Goal: Task Accomplishment & Management: Use online tool/utility

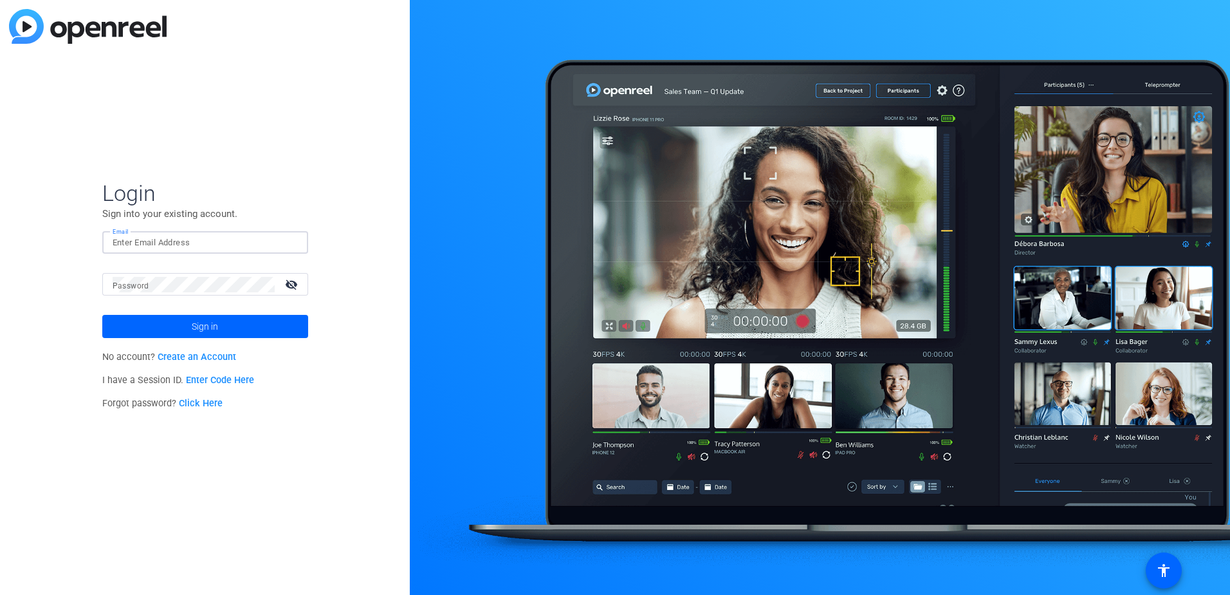
click at [152, 243] on input "Email" at bounding box center [205, 242] width 185 height 15
click at [302, 264] on mat-form-field "Email" at bounding box center [205, 252] width 206 height 42
click at [268, 246] on input "Email" at bounding box center [205, 242] width 185 height 15
paste input "[EMAIL_ADDRESS][DOMAIN_NAME]"
type input "[EMAIL_ADDRESS][DOMAIN_NAME]"
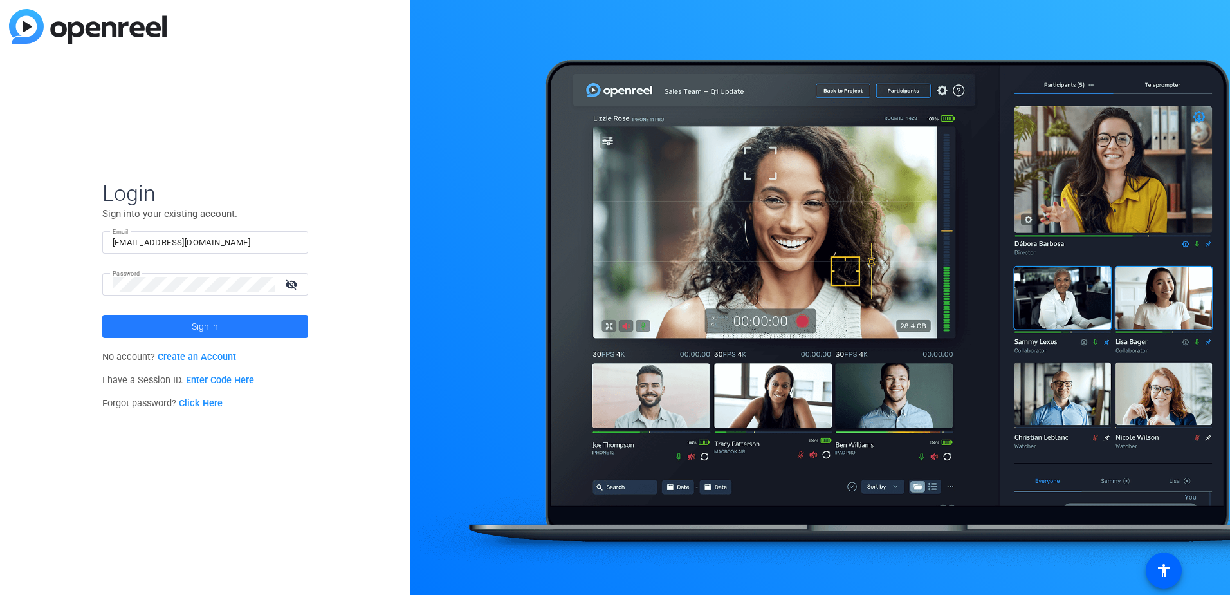
click at [223, 331] on span at bounding box center [205, 326] width 206 height 31
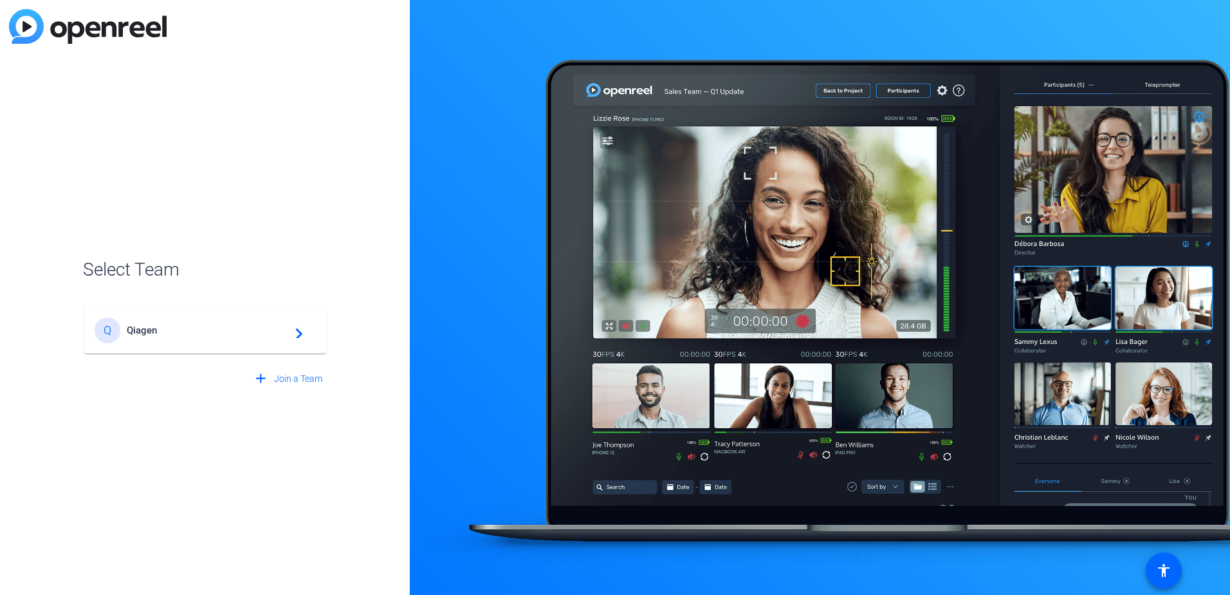
click at [226, 330] on span "Qiagen" at bounding box center [207, 330] width 161 height 12
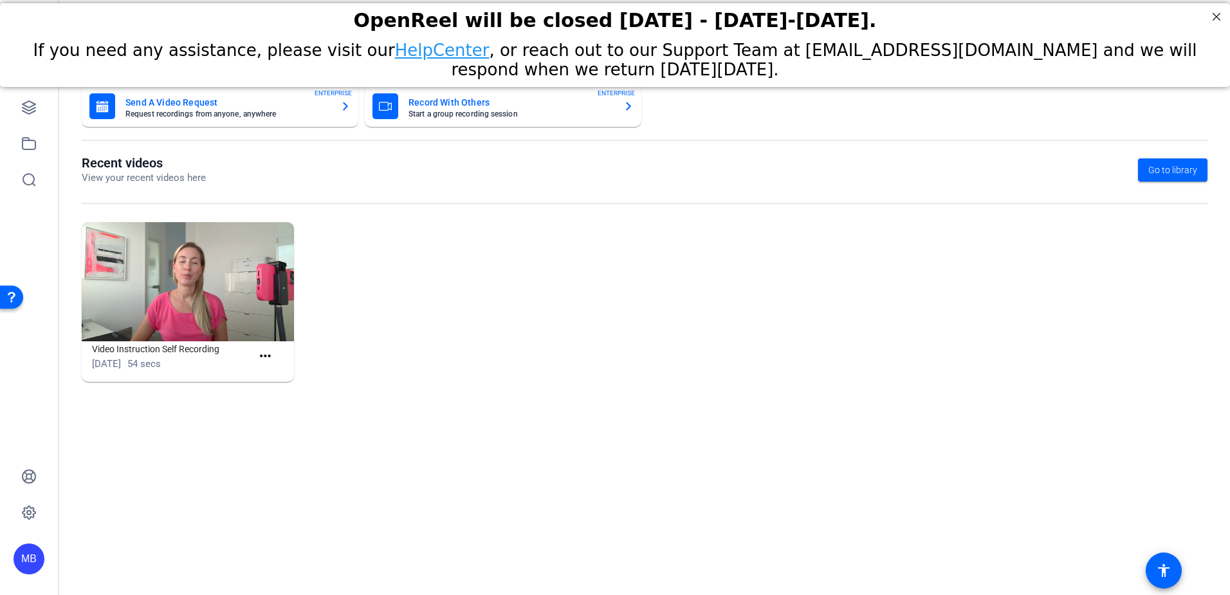
drag, startPoint x: 662, startPoint y: 284, endPoint x: 653, endPoint y: 282, distance: 9.8
click at [662, 284] on div "Video Instruction Self Recording Oct 11, 2024 54 secs more_horiz" at bounding box center [645, 308] width 1126 height 172
click at [414, 109] on mat-card-title "Record With Others" at bounding box center [511, 102] width 205 height 15
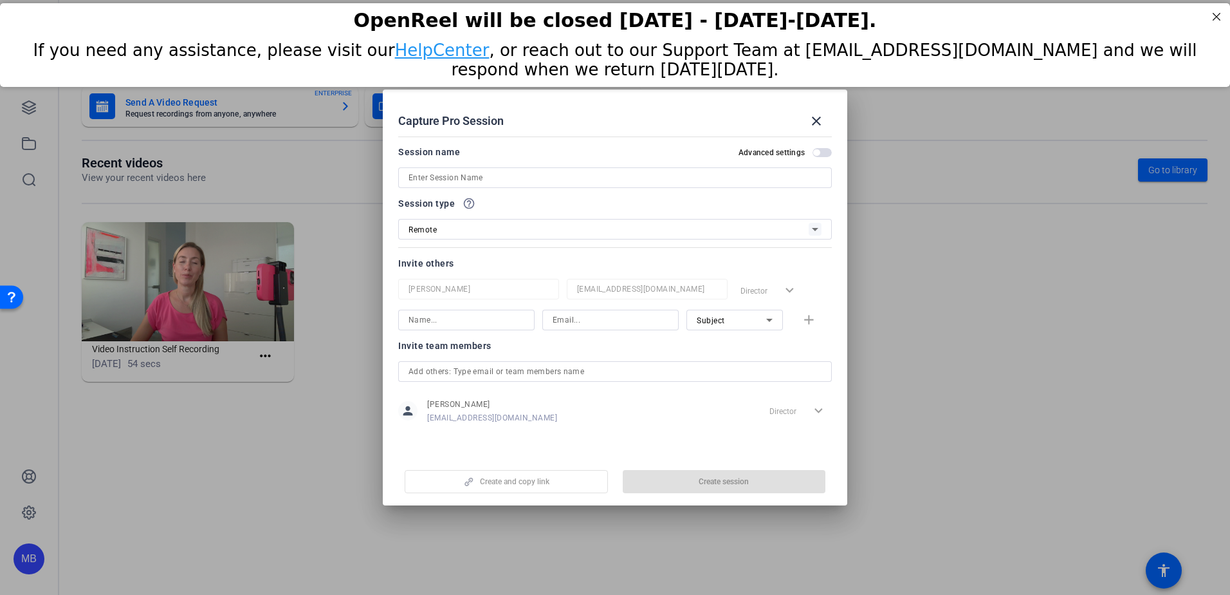
click at [493, 180] on input at bounding box center [615, 177] width 413 height 15
paste input "Courtside View RAG Paper review"
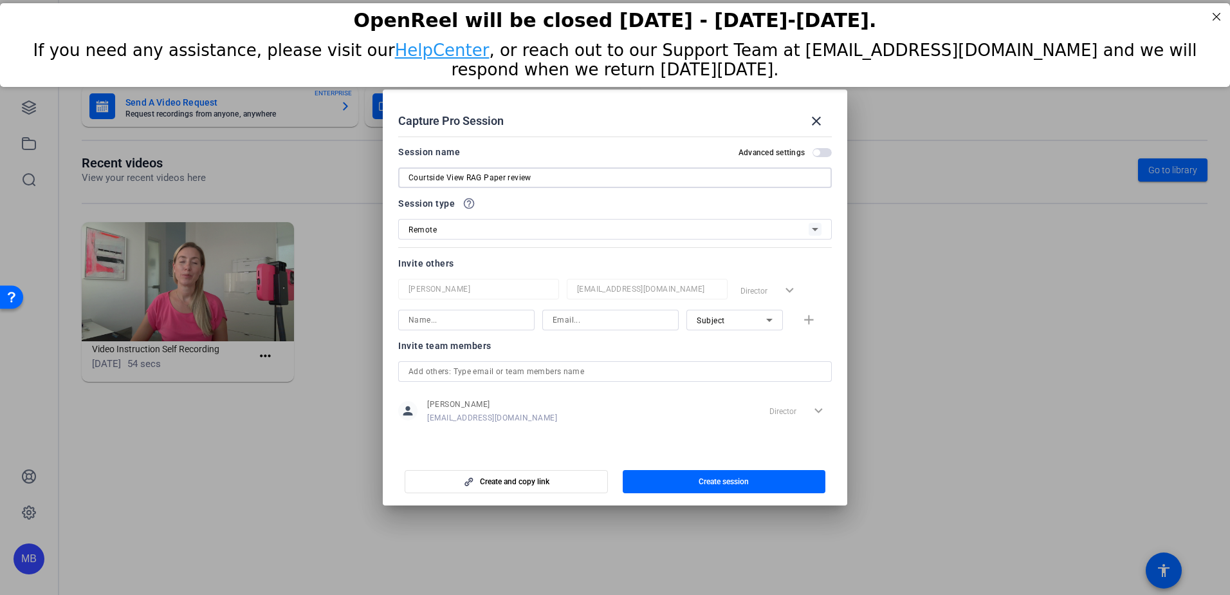
type input "Courtside View RAG Paper review"
click at [647, 189] on div at bounding box center [615, 195] width 434 height 14
click at [481, 322] on input at bounding box center [467, 319] width 116 height 15
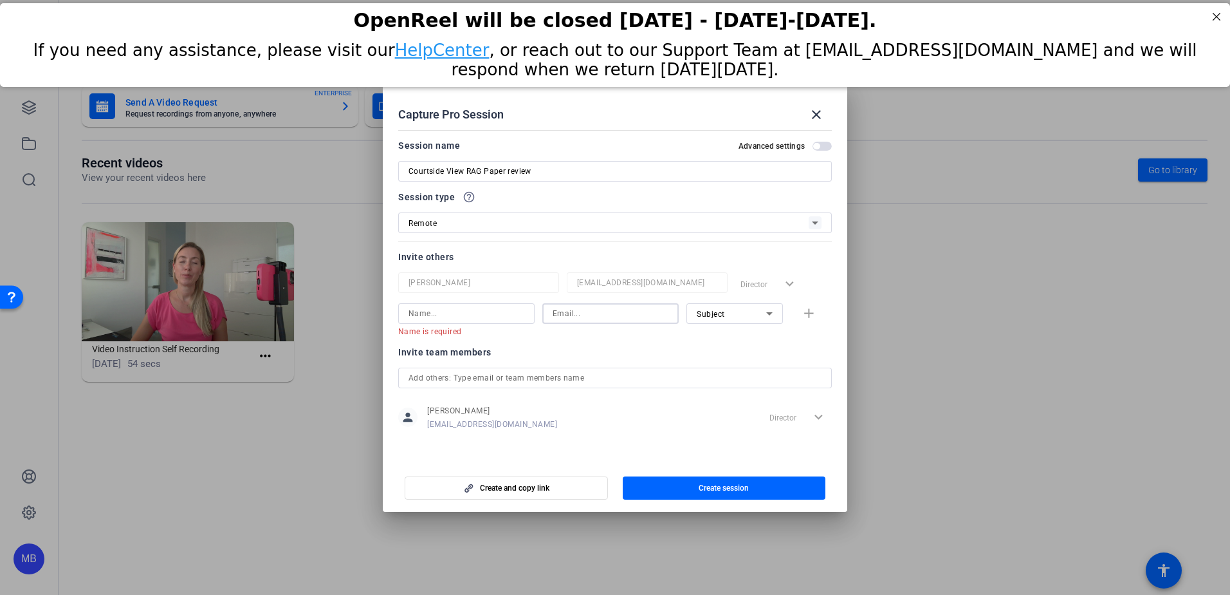
click at [587, 317] on input at bounding box center [611, 313] width 116 height 15
paste input "theodore.johnson@qiagen.com"
click at [491, 313] on input at bounding box center [467, 313] width 116 height 15
click at [444, 313] on input at bounding box center [467, 313] width 116 height 15
click at [667, 315] on input "theodore.johnson@qiagen.com" at bounding box center [611, 313] width 116 height 15
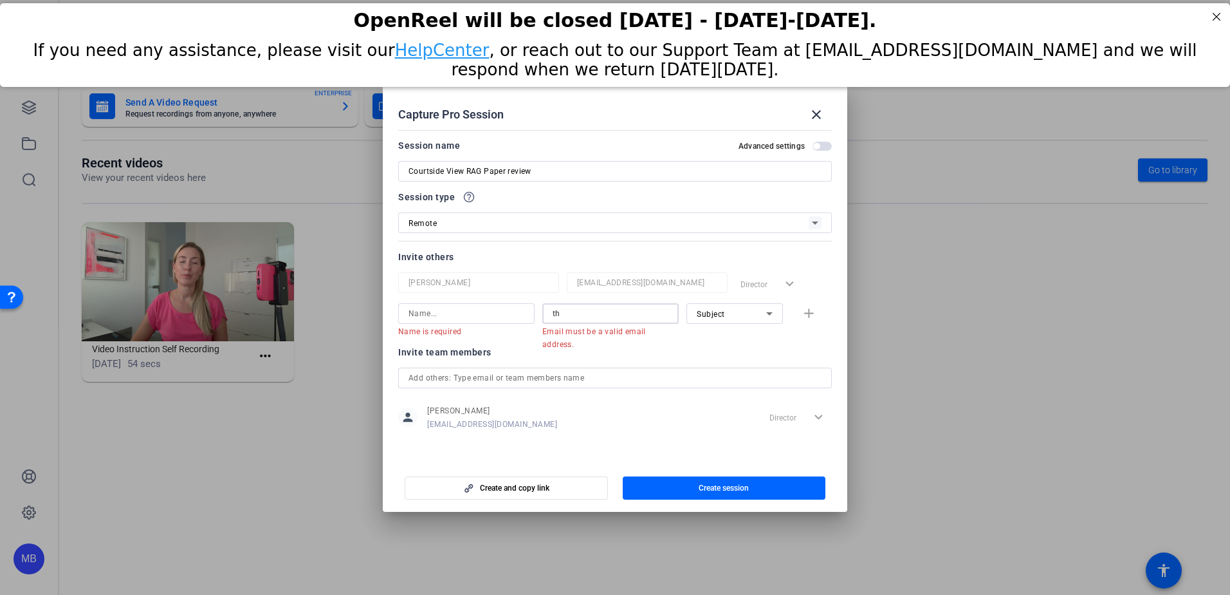
type input "t"
click at [550, 351] on div "Invite team members" at bounding box center [615, 351] width 434 height 15
click at [457, 311] on input at bounding box center [467, 313] width 116 height 15
type input "[DEMOGRAPHIC_DATA]"
click at [620, 291] on mat-form-field "[EMAIL_ADDRESS][DOMAIN_NAME]" at bounding box center [647, 282] width 161 height 21
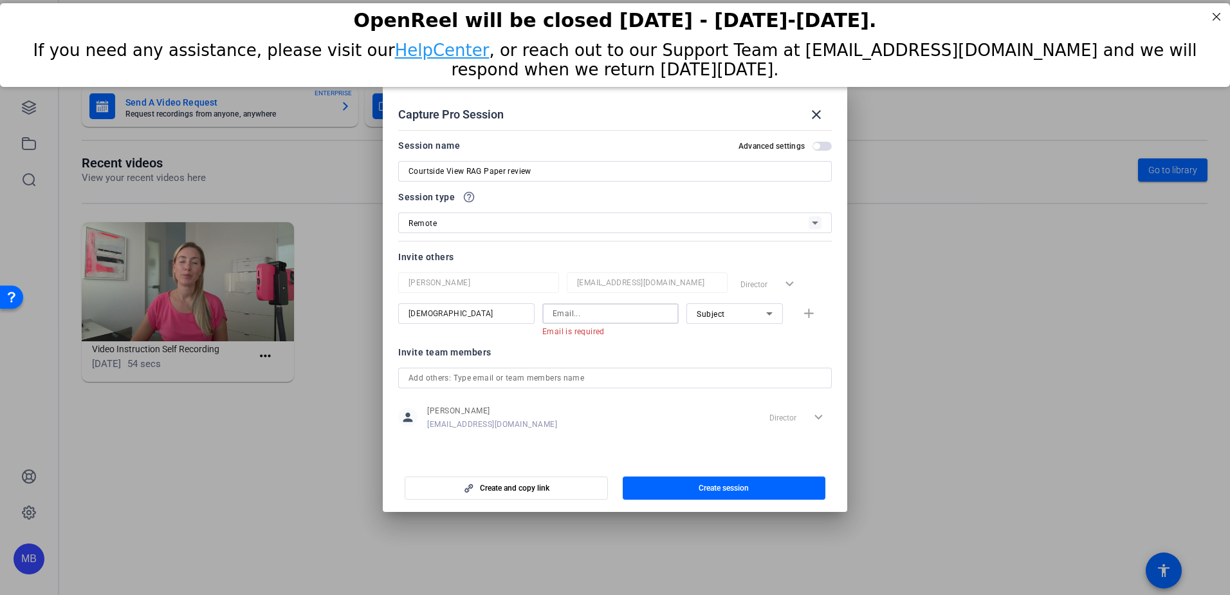
click at [571, 315] on input at bounding box center [611, 313] width 116 height 15
paste input "[PERSON_NAME][EMAIL_ADDRESS][DOMAIN_NAME]"
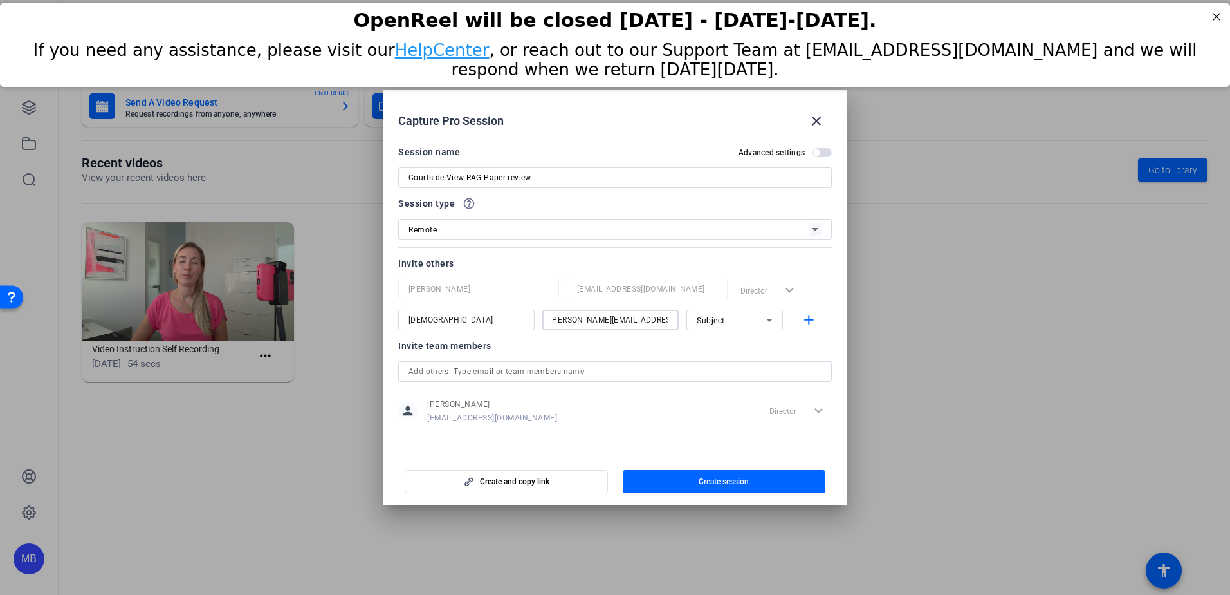
type input "[PERSON_NAME][EMAIL_ADDRESS][DOMAIN_NAME]"
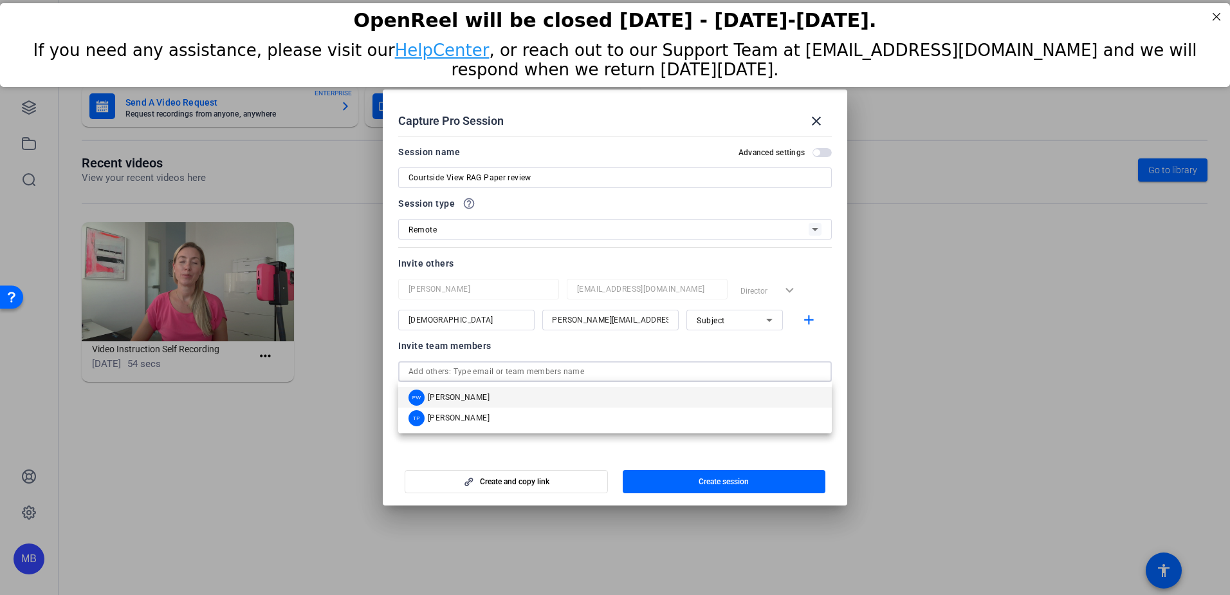
scroll to position [0, 0]
click at [494, 373] on input "text" at bounding box center [615, 371] width 413 height 15
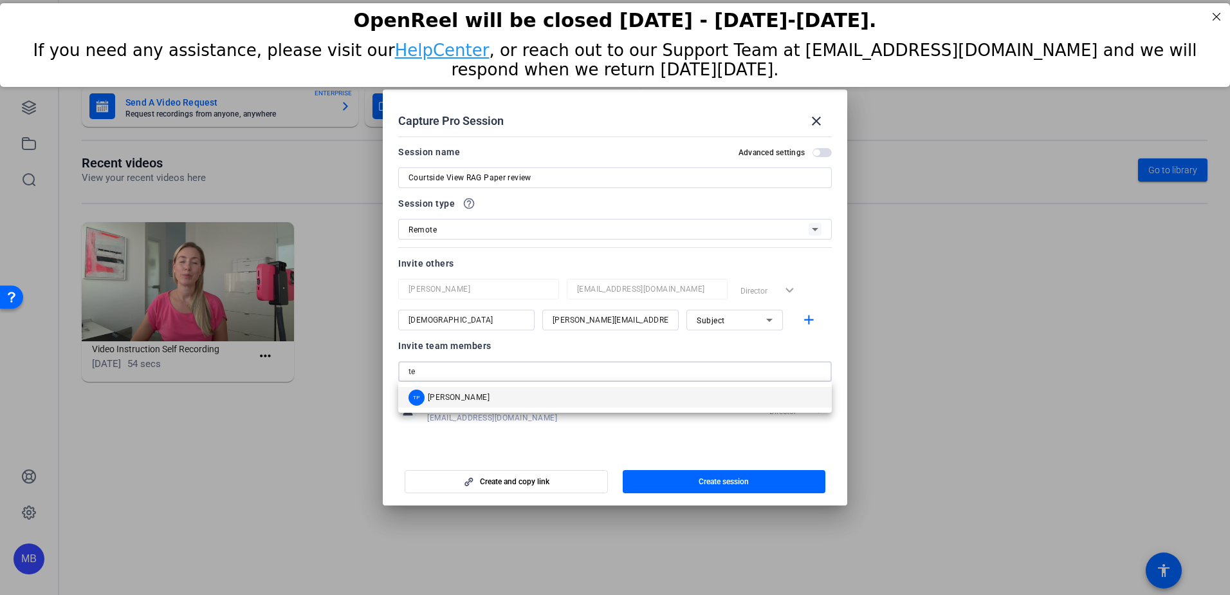
type input "ted"
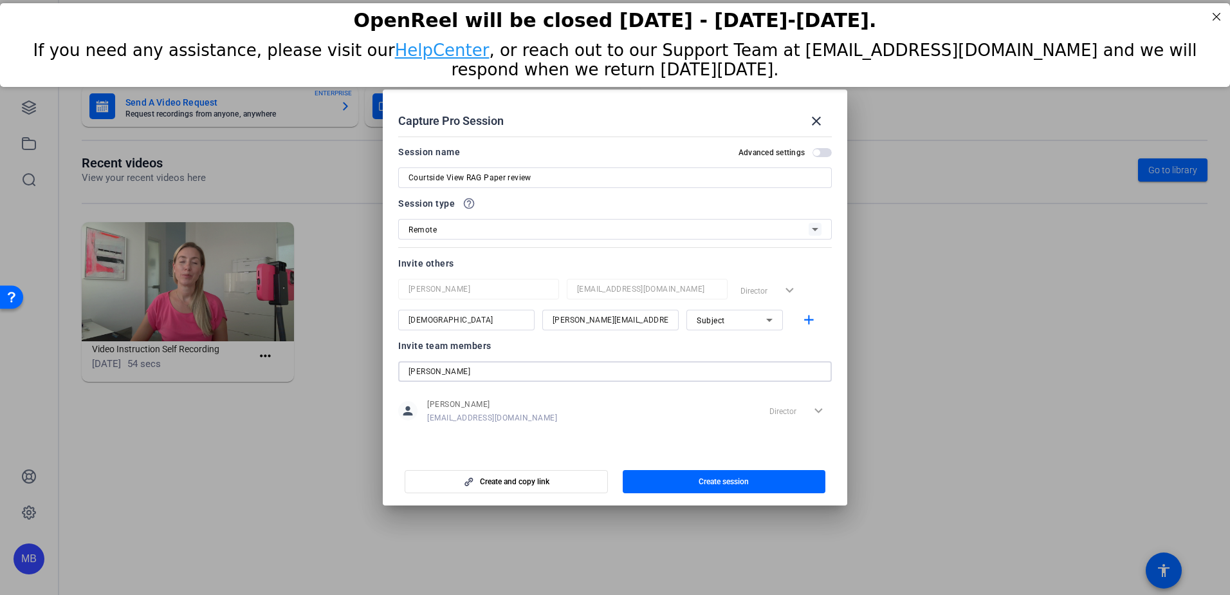
drag, startPoint x: 438, startPoint y: 366, endPoint x: 381, endPoint y: 372, distance: 57.6
click at [378, 373] on div "Capture Pro Session close Session name Advanced settings Courtside View RAG Pap…" at bounding box center [615, 297] width 1230 height 595
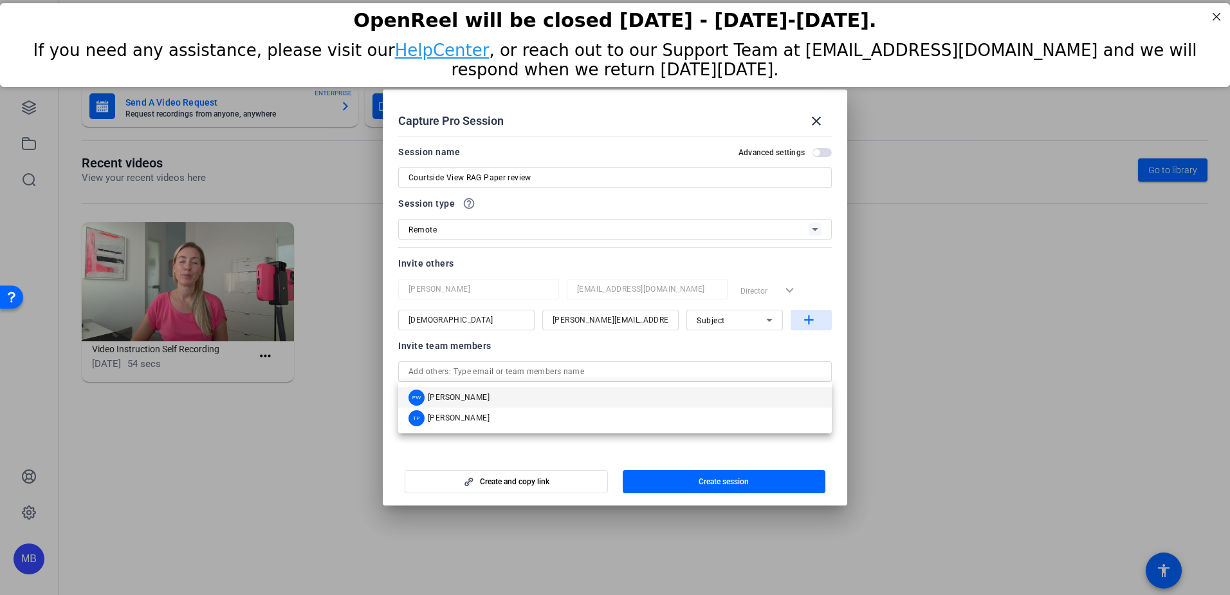
click at [808, 320] on mat-icon "add" at bounding box center [809, 320] width 16 height 16
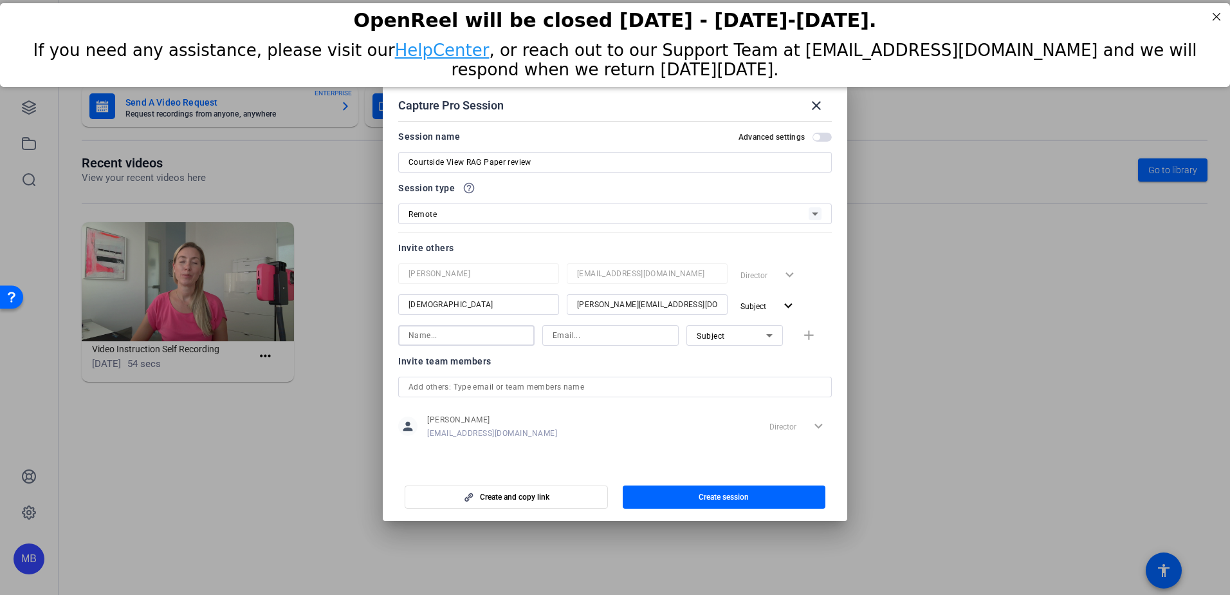
click at [437, 340] on input at bounding box center [467, 335] width 116 height 15
type input "[PERSON_NAME]"
click at [595, 343] on div at bounding box center [611, 335] width 116 height 21
click at [597, 340] on input at bounding box center [611, 335] width 116 height 15
paste input "theodore.johnson@qiagen.com"
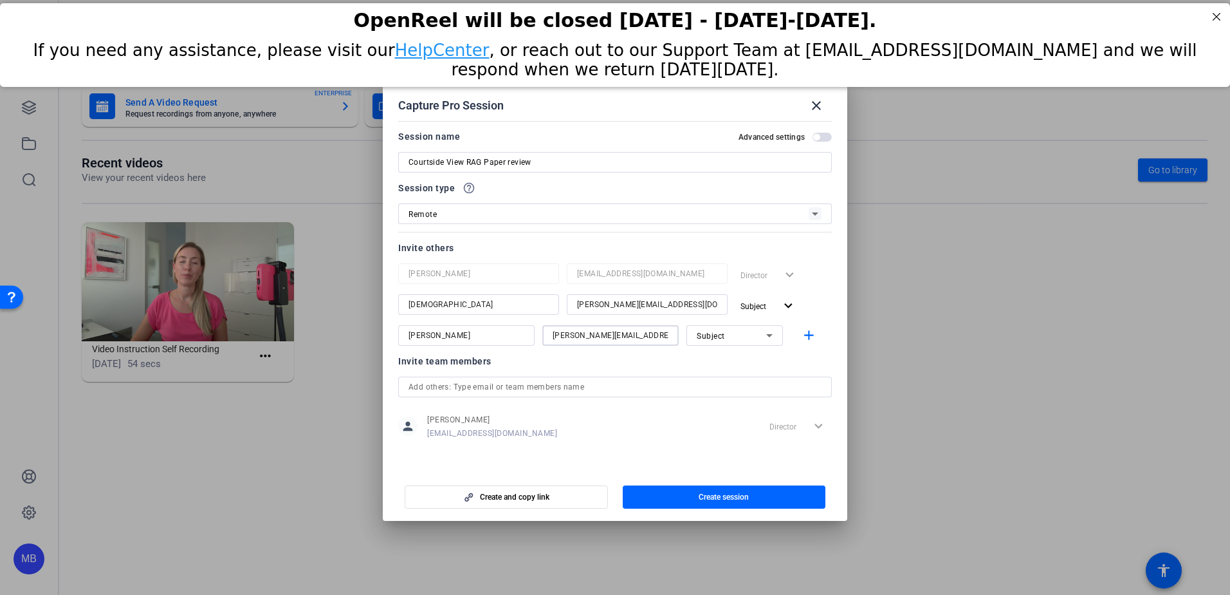
type input "theodore.johnson@qiagen.com"
click at [739, 358] on div at bounding box center [735, 353] width 97 height 14
click at [770, 341] on icon at bounding box center [769, 335] width 15 height 15
click at [739, 358] on span "Collaborator" at bounding box center [720, 360] width 47 height 15
click at [768, 308] on span "Subject" at bounding box center [758, 305] width 35 height 15
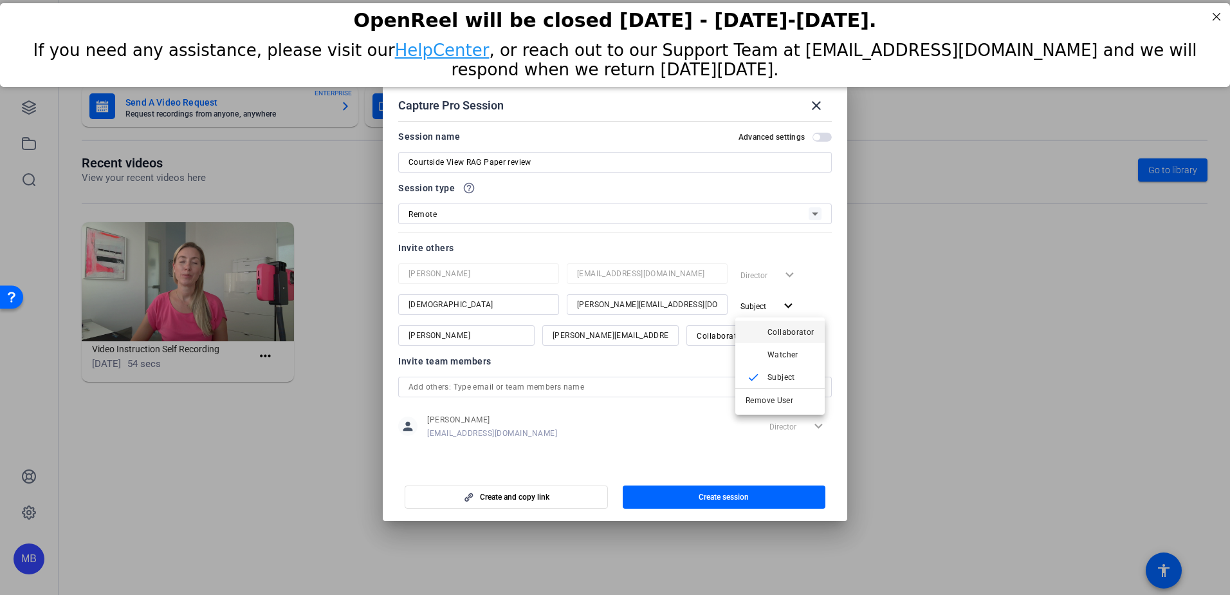
click at [784, 331] on span "Collaborator" at bounding box center [791, 332] width 47 height 9
click at [675, 366] on div "Invite team members" at bounding box center [615, 360] width 434 height 15
click at [474, 213] on div "Remote" at bounding box center [609, 214] width 400 height 16
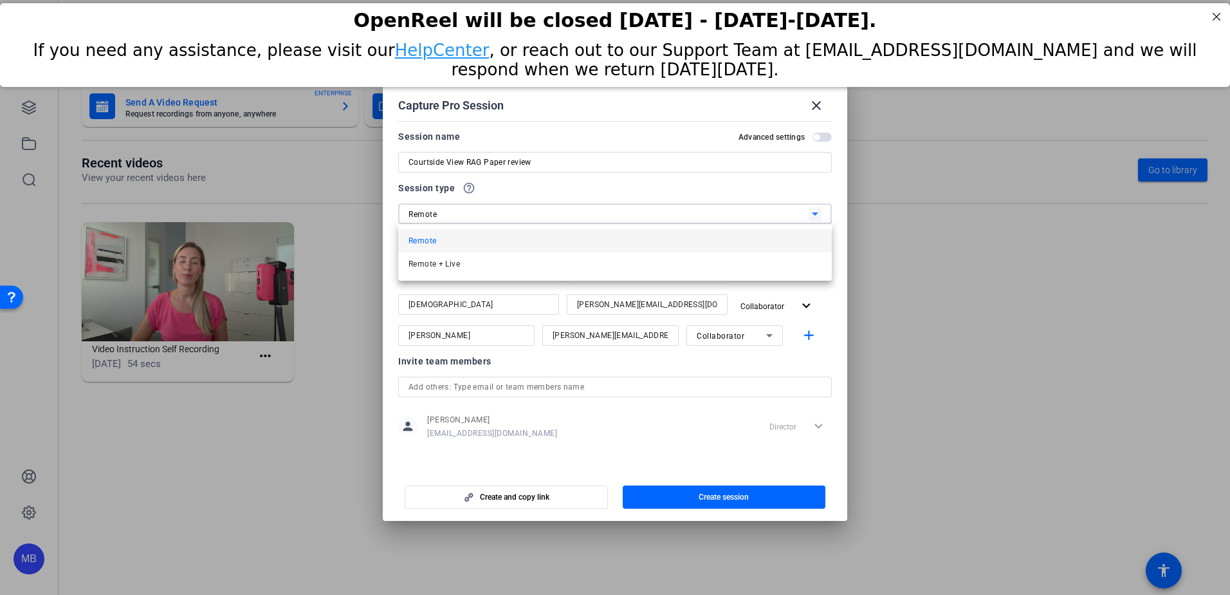
click at [474, 213] on div at bounding box center [615, 297] width 1230 height 595
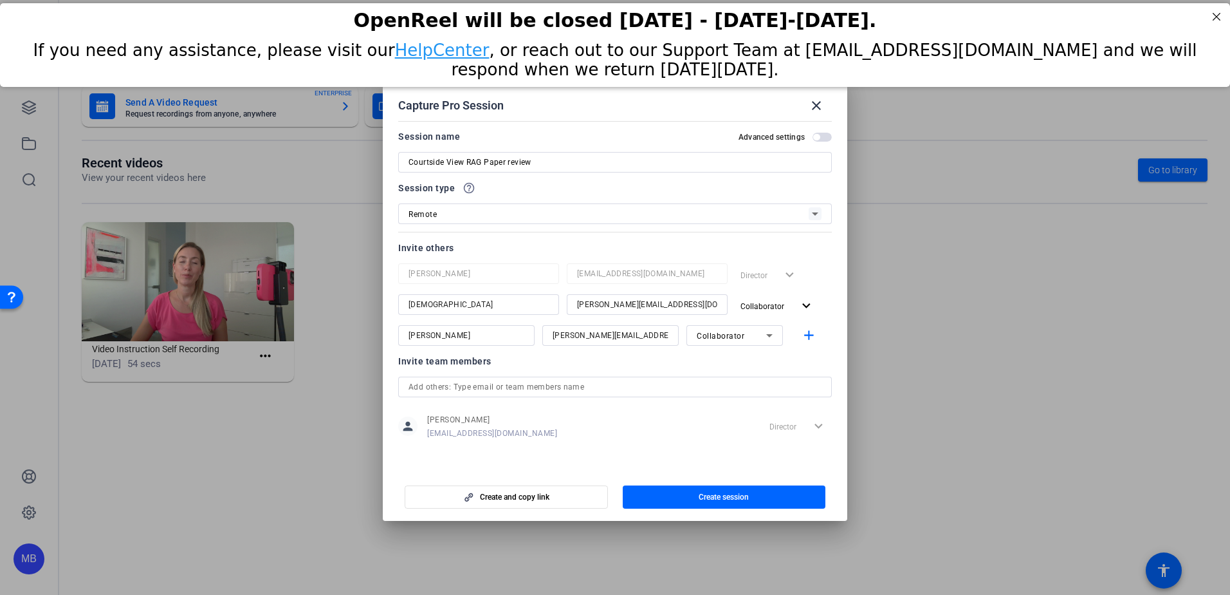
click at [512, 197] on div "Session type help_outline Remote" at bounding box center [615, 202] width 434 height 44
click at [496, 183] on div at bounding box center [615, 179] width 434 height 14
drag, startPoint x: 607, startPoint y: 96, endPoint x: 714, endPoint y: 131, distance: 112.9
click at [714, 131] on openreel-create-edit-capture-pro-session "Capture Pro Session close Session name Advanced settings Courtside View RAG Pap…" at bounding box center [615, 297] width 465 height 447
click at [705, 496] on span "Create session" at bounding box center [724, 497] width 50 height 10
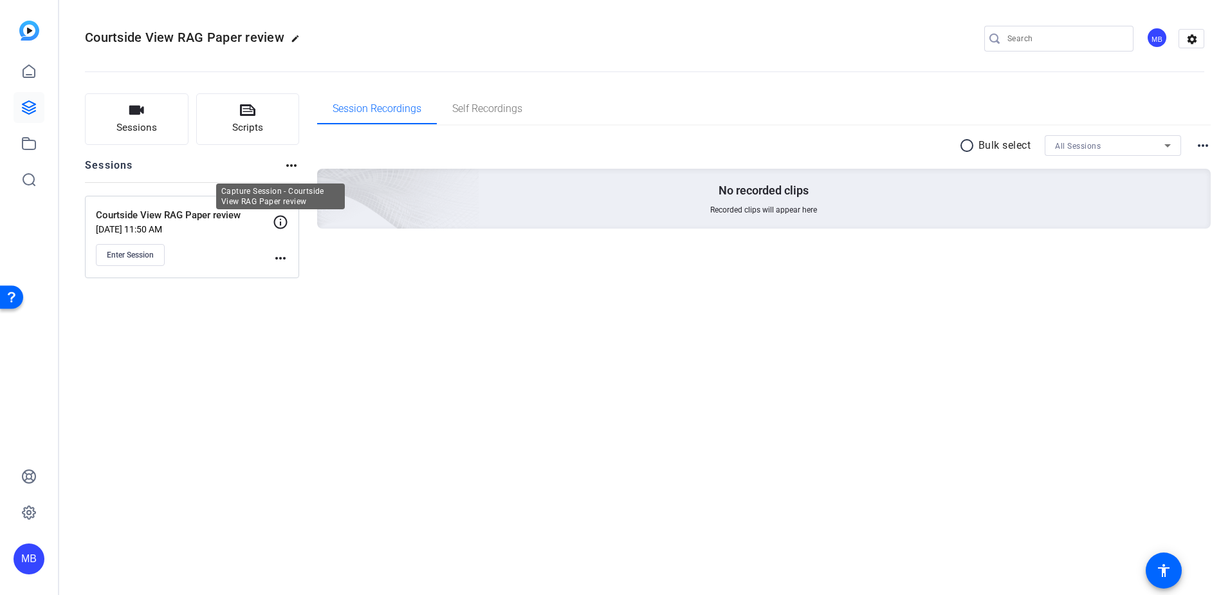
click at [279, 223] on icon at bounding box center [280, 221] width 15 height 15
click at [109, 253] on span "Enter Session" at bounding box center [130, 255] width 47 height 10
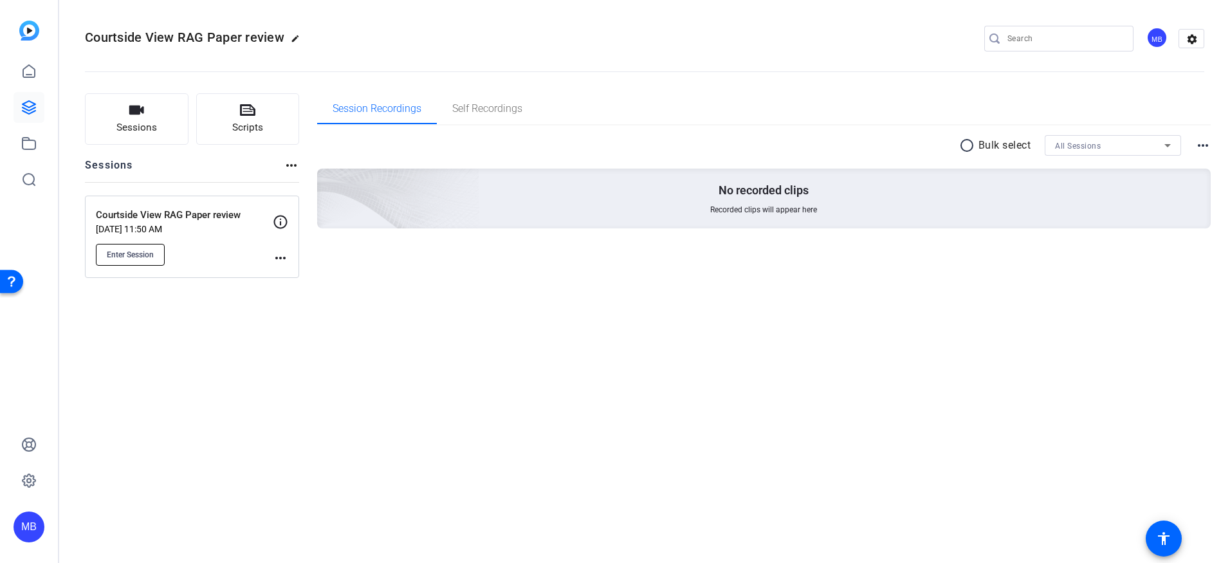
click at [134, 253] on span "Enter Session" at bounding box center [130, 255] width 47 height 10
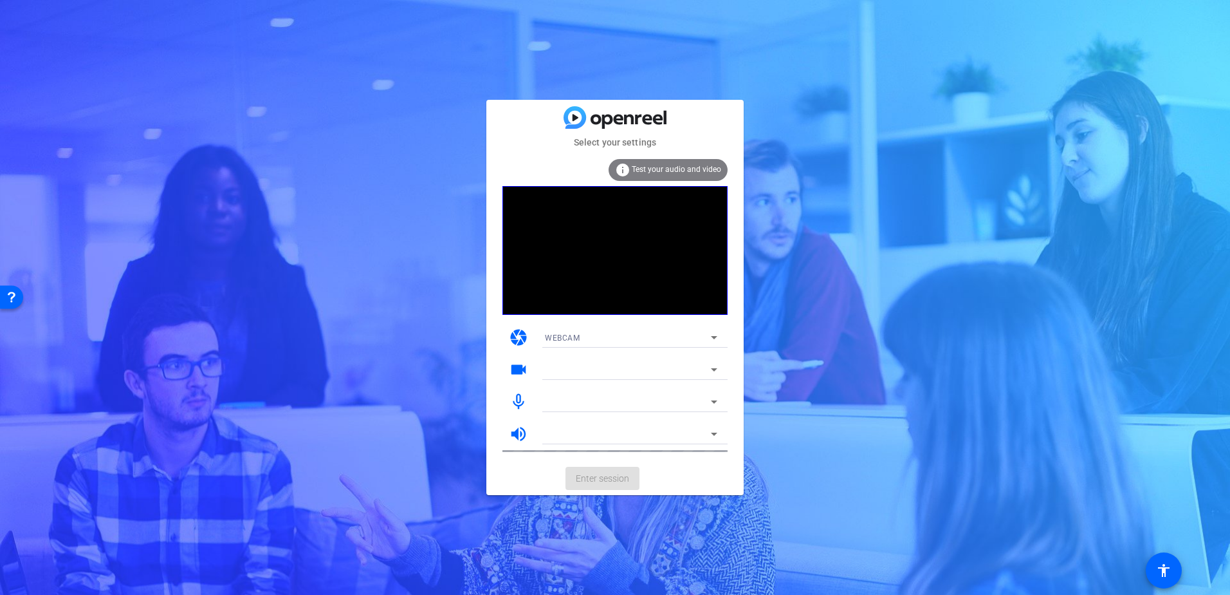
click at [606, 331] on div "WEBCAM" at bounding box center [628, 337] width 166 height 16
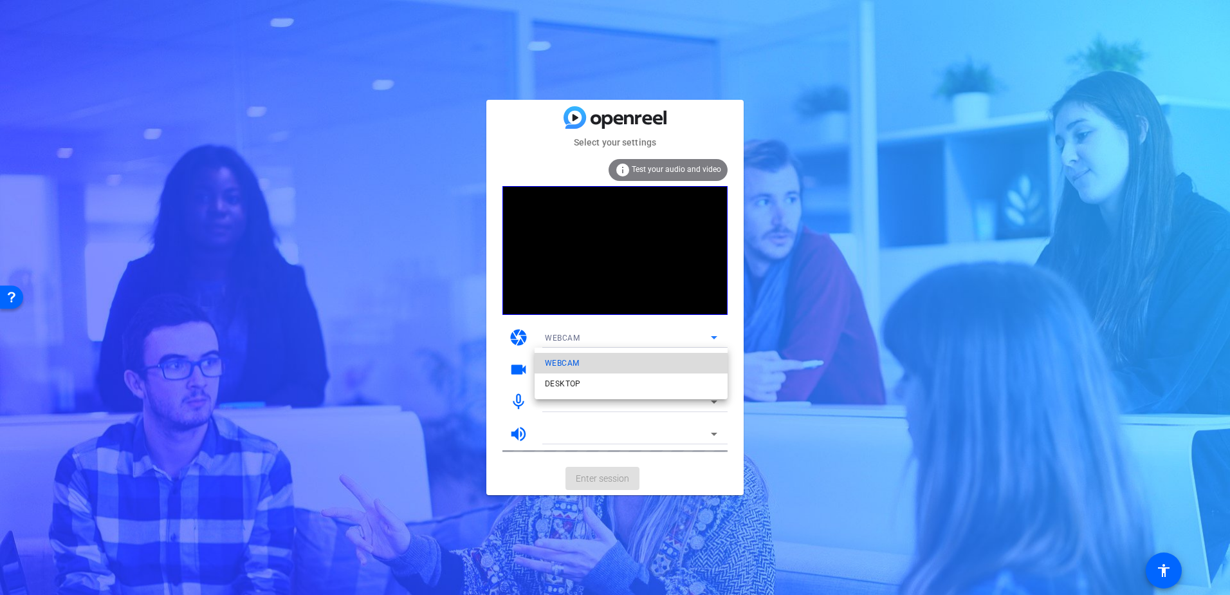
click at [571, 361] on span "WEBCAM" at bounding box center [562, 362] width 34 height 15
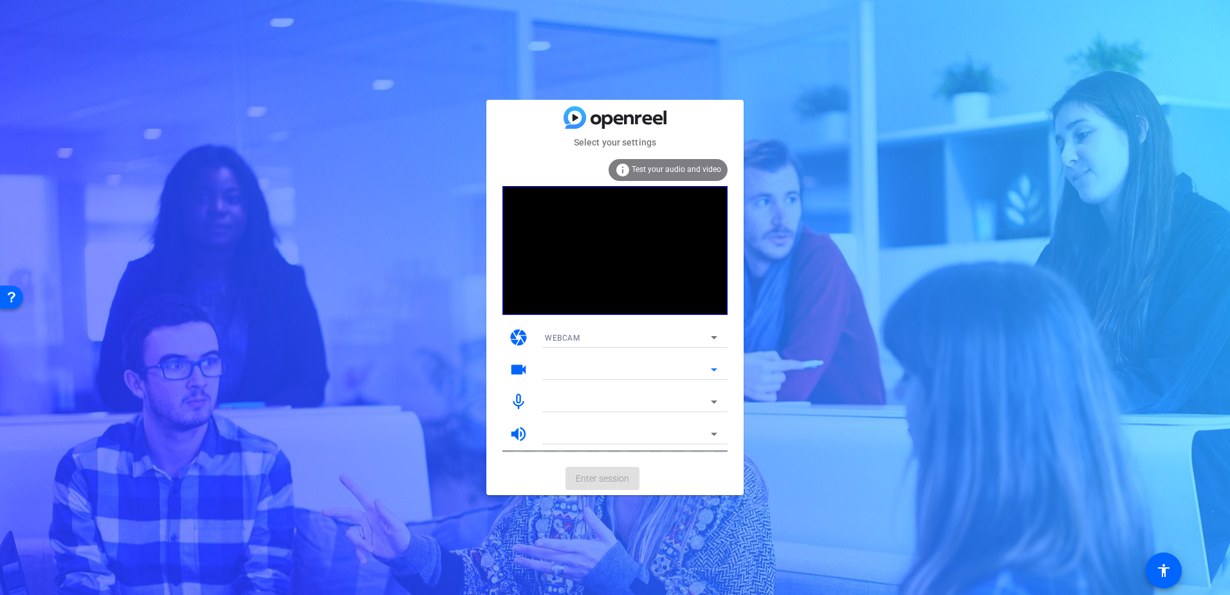
click at [573, 362] on mat-select at bounding box center [631, 369] width 172 height 15
click at [712, 372] on icon at bounding box center [714, 369] width 15 height 15
click at [709, 393] on div at bounding box center [631, 401] width 172 height 21
click at [515, 431] on mat-icon "volume_up" at bounding box center [518, 433] width 19 height 19
click at [714, 435] on icon at bounding box center [714, 433] width 6 height 3
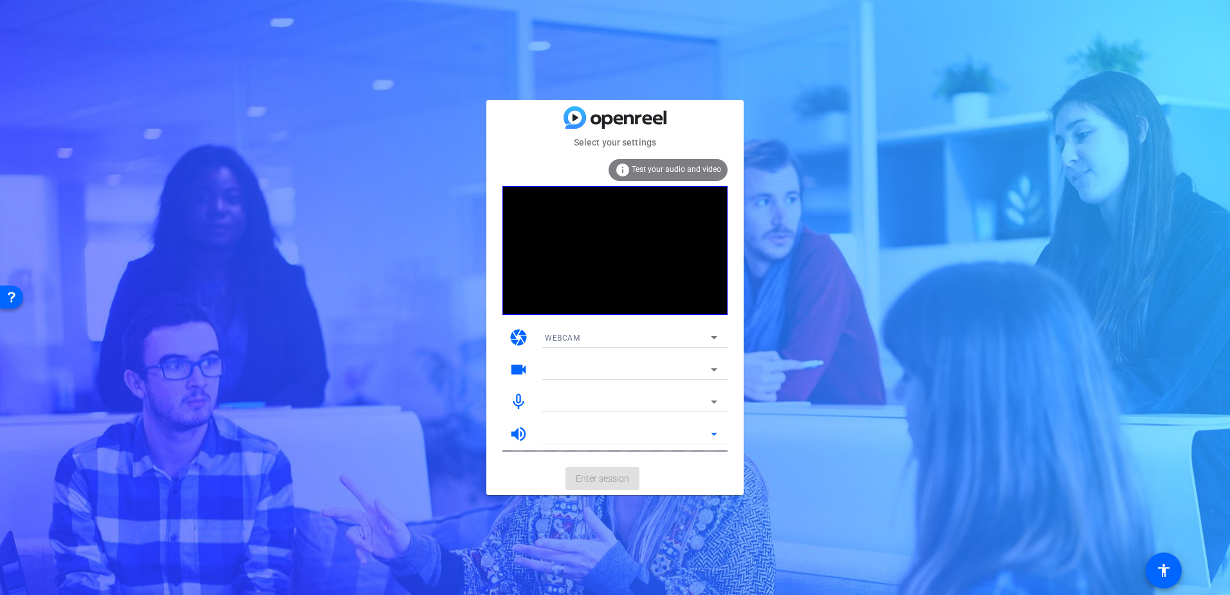
click at [714, 337] on icon at bounding box center [714, 337] width 6 height 3
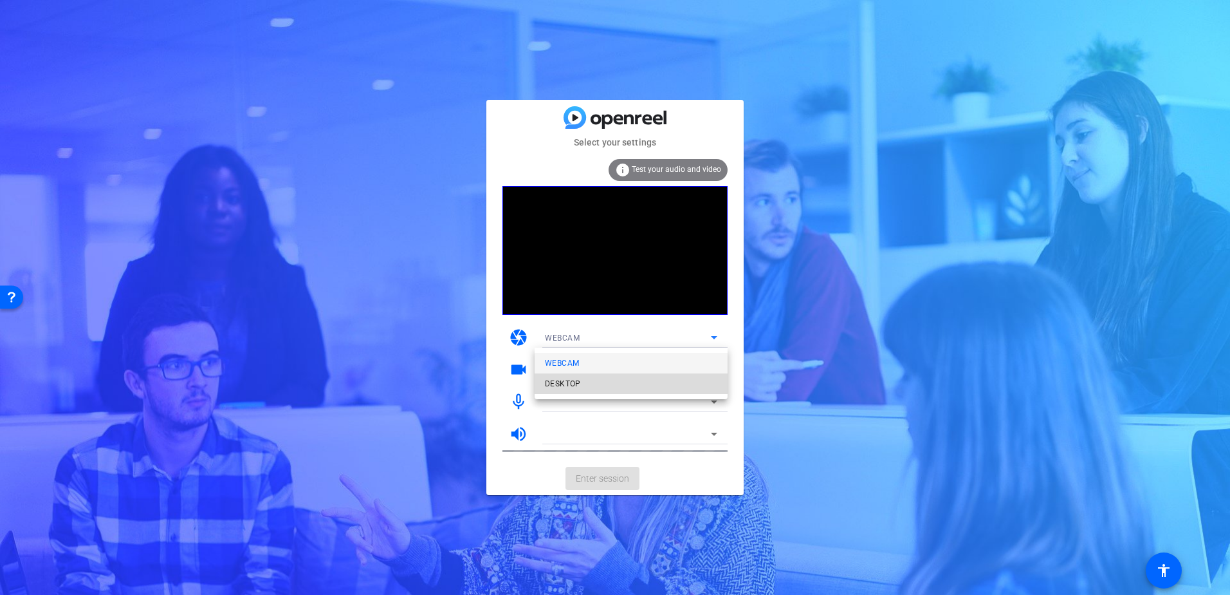
click at [561, 379] on span "DESKTOP" at bounding box center [563, 383] width 36 height 15
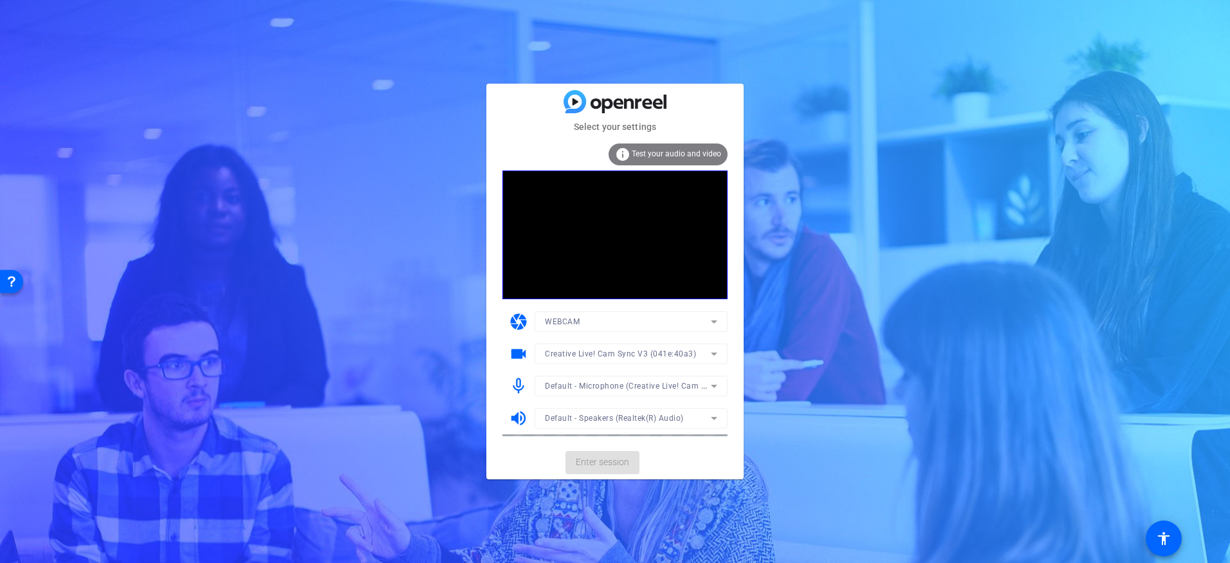
click at [660, 458] on mat-card-actions "Enter session" at bounding box center [615, 462] width 257 height 33
click at [512, 332] on div "camera WEBCAM" at bounding box center [615, 322] width 225 height 32
click at [607, 461] on span "Enter session" at bounding box center [602, 463] width 53 height 14
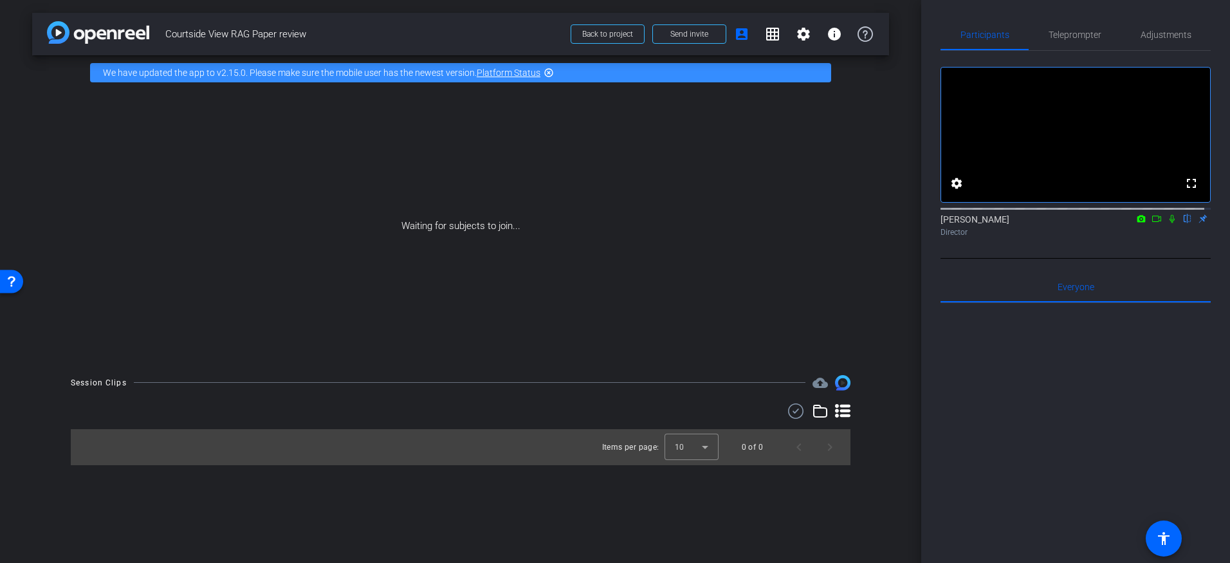
click at [1153, 223] on icon at bounding box center [1157, 218] width 10 height 9
click at [746, 35] on mat-icon "account_box" at bounding box center [741, 33] width 15 height 15
click at [775, 39] on mat-icon "grid_on" at bounding box center [772, 33] width 15 height 15
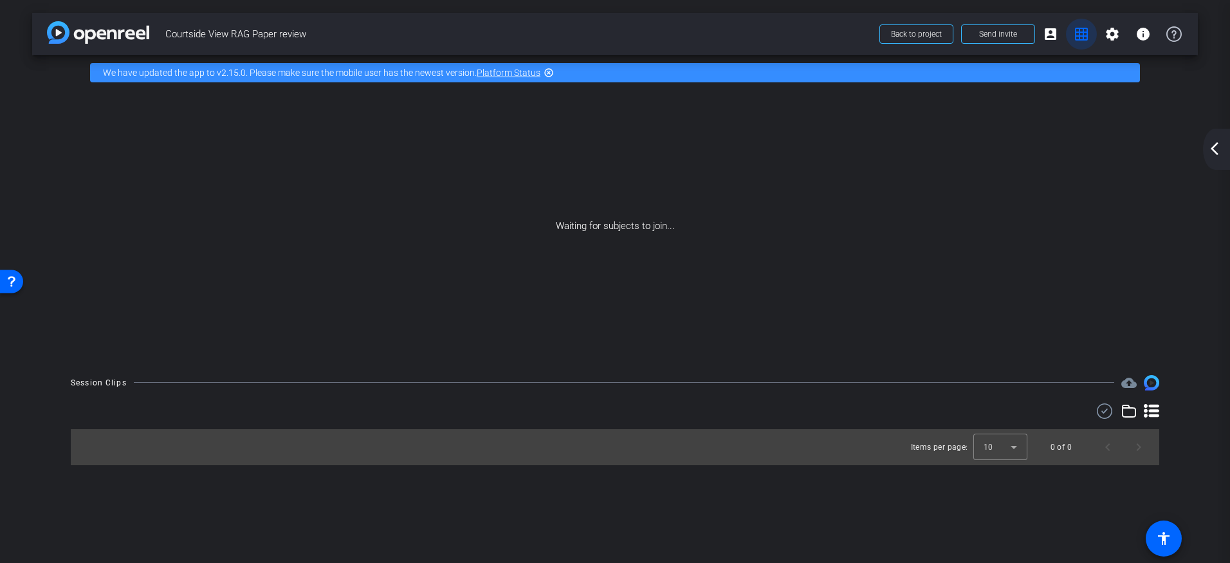
click at [1086, 37] on mat-icon "grid_on" at bounding box center [1081, 33] width 15 height 15
click at [1084, 32] on mat-icon "grid_on" at bounding box center [1081, 33] width 15 height 15
click at [1112, 35] on mat-icon "settings" at bounding box center [1112, 33] width 15 height 15
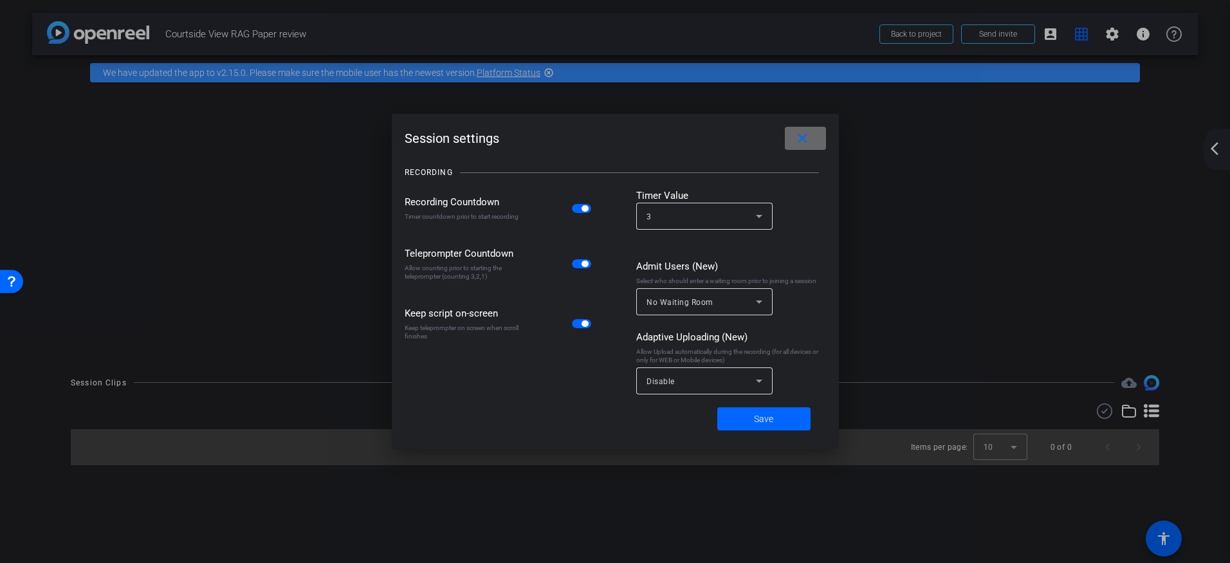
click at [811, 136] on span at bounding box center [805, 138] width 41 height 31
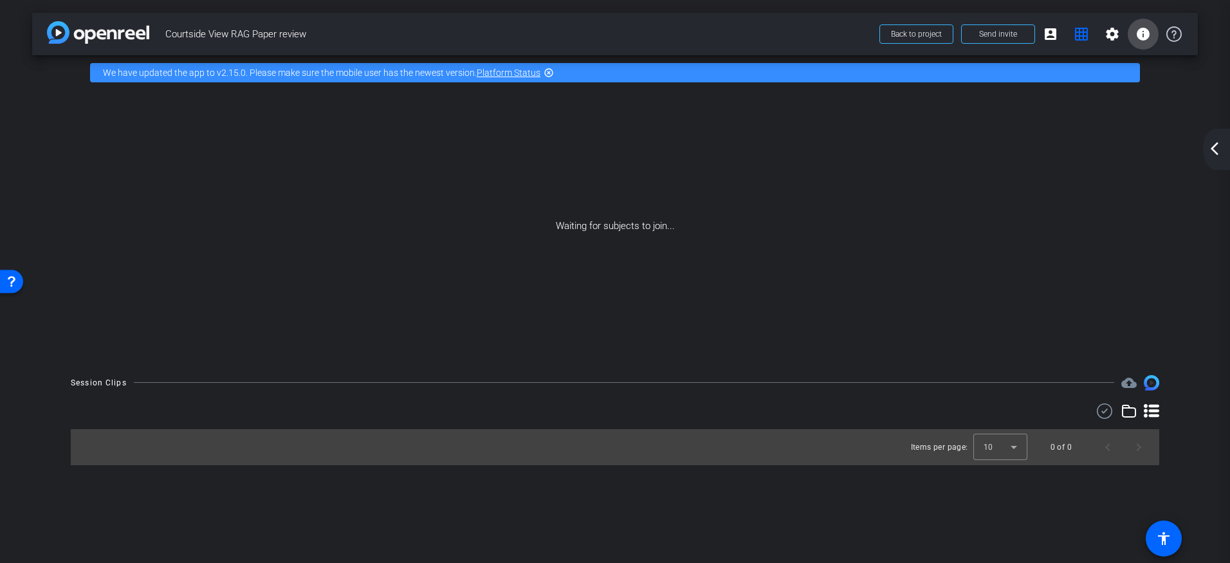
click at [1151, 38] on span at bounding box center [1143, 34] width 31 height 31
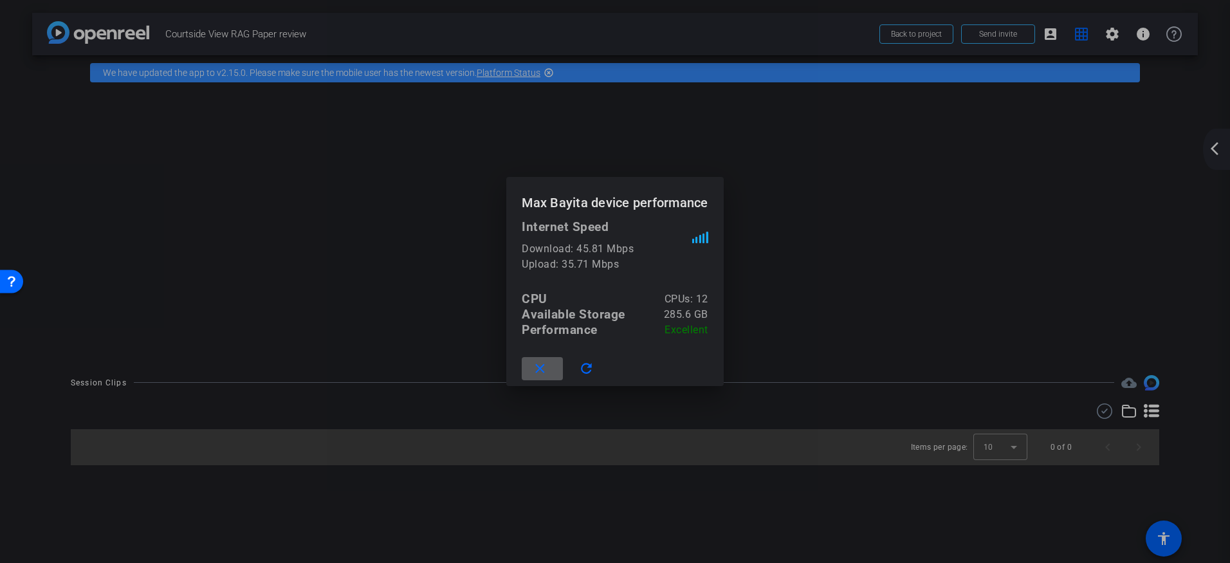
click at [550, 367] on span at bounding box center [542, 368] width 41 height 31
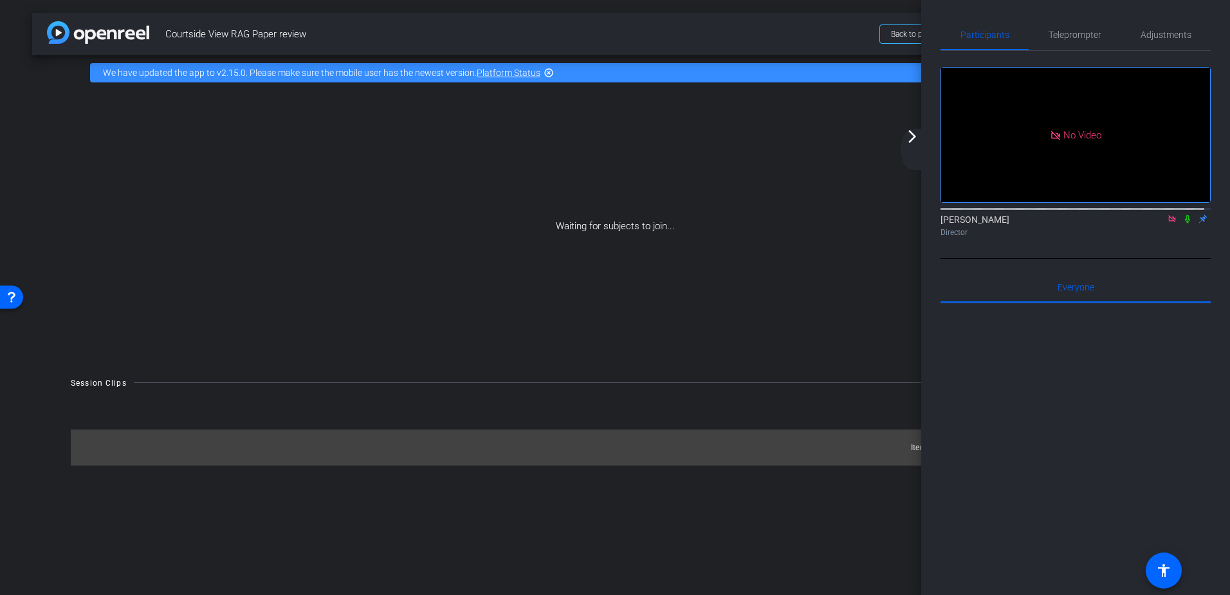
click at [916, 141] on mat-icon "arrow_forward_ios" at bounding box center [912, 136] width 15 height 15
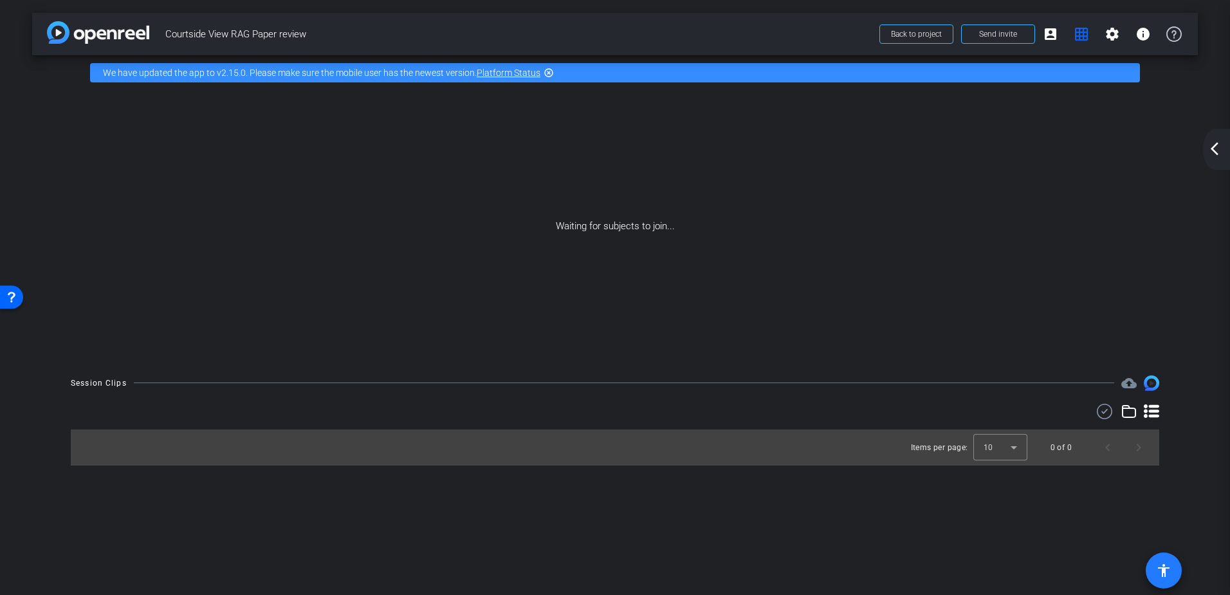
click at [1174, 562] on span at bounding box center [1164, 570] width 31 height 31
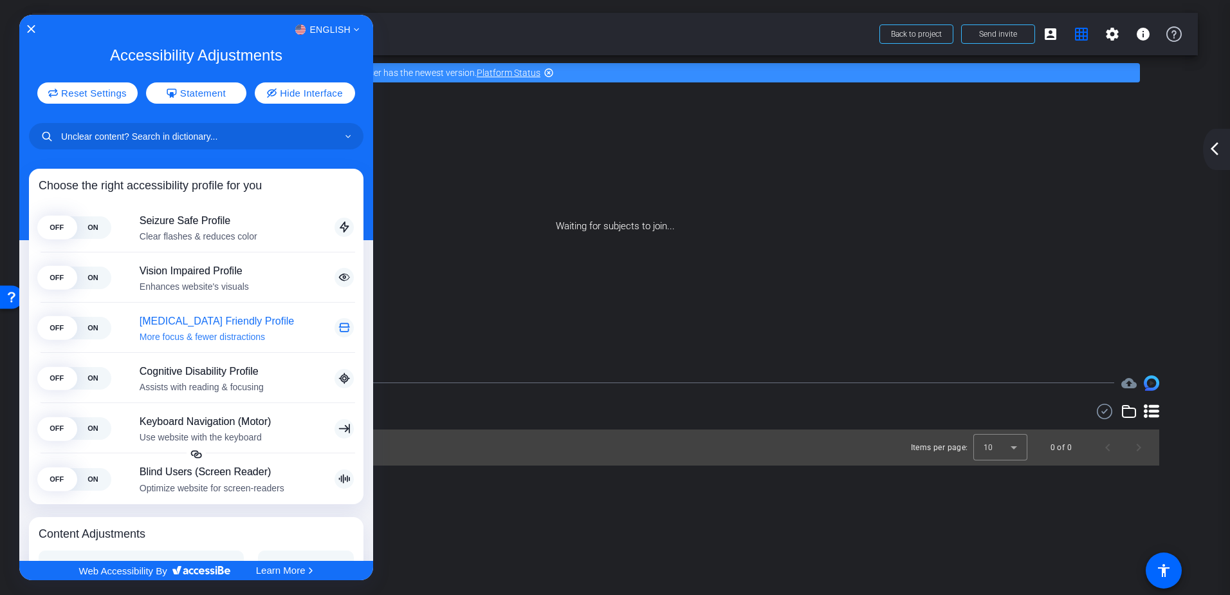
click at [87, 333] on span "ON" at bounding box center [93, 328] width 36 height 23
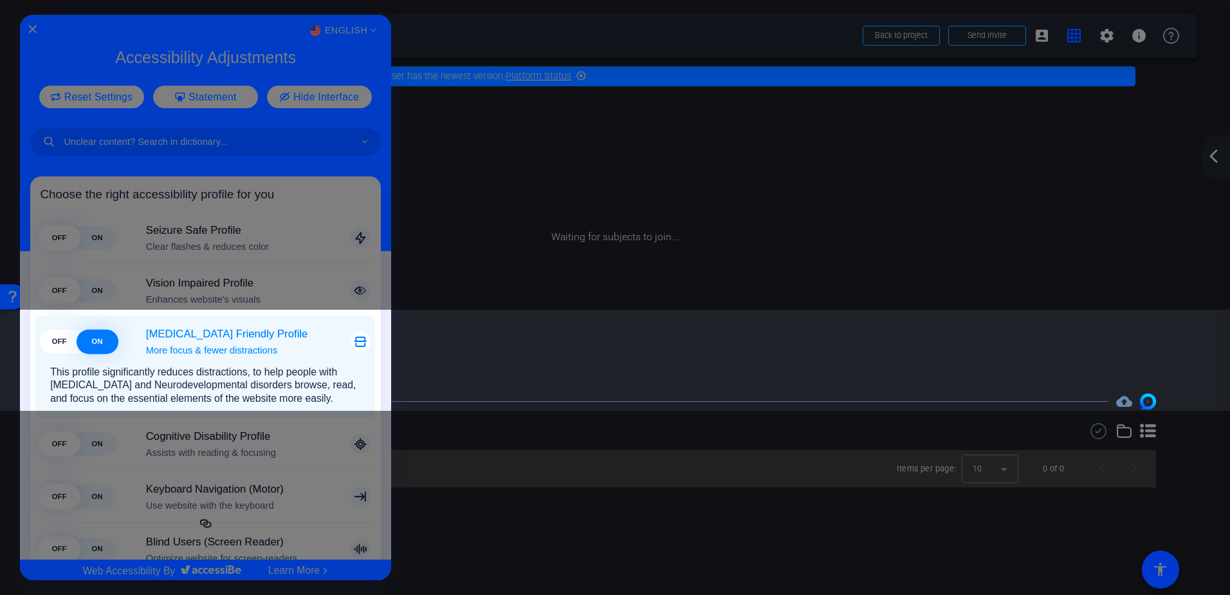
click at [98, 344] on span "ON" at bounding box center [98, 341] width 38 height 24
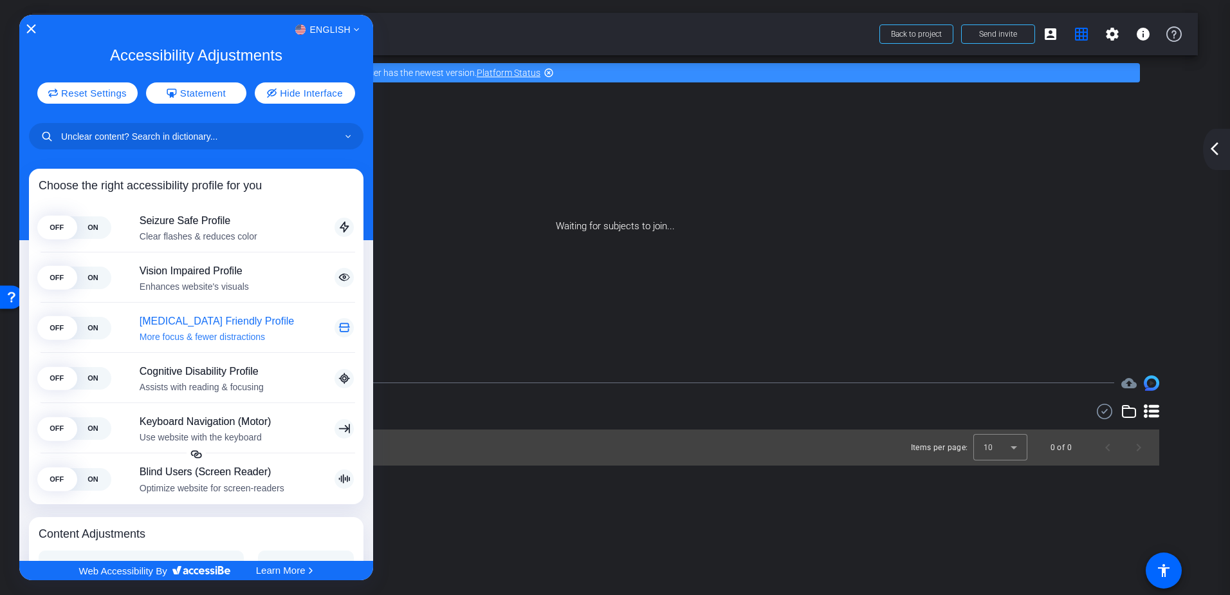
click at [28, 26] on icon "Close Accessibility Interface" at bounding box center [31, 28] width 9 height 9
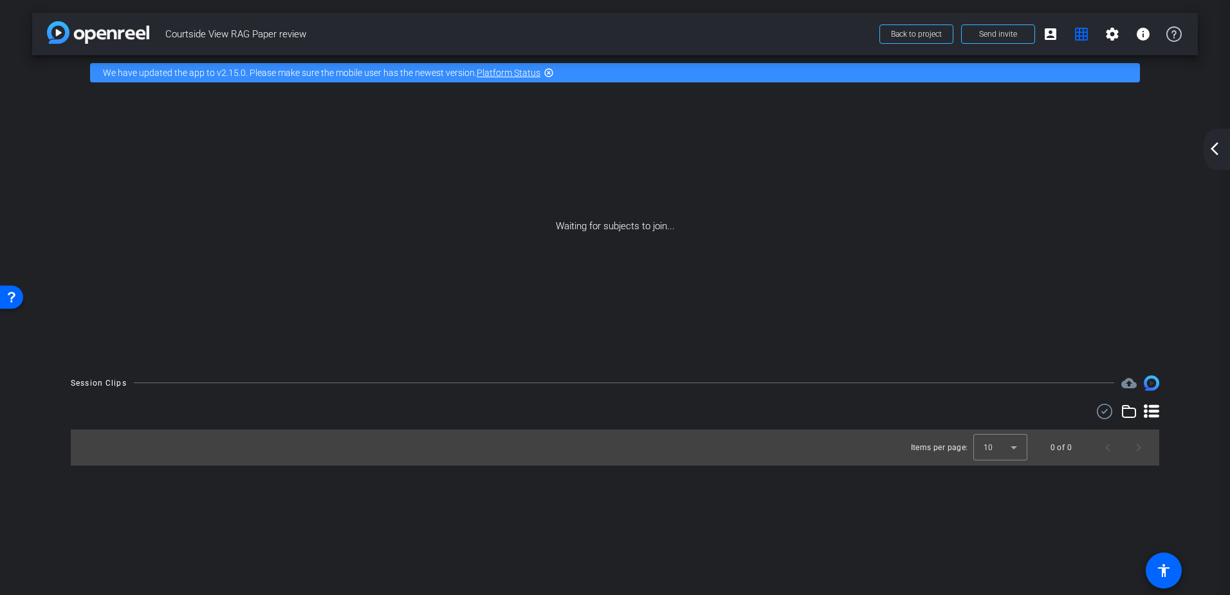
click at [1220, 151] on mat-icon "arrow_back_ios_new" at bounding box center [1214, 148] width 15 height 15
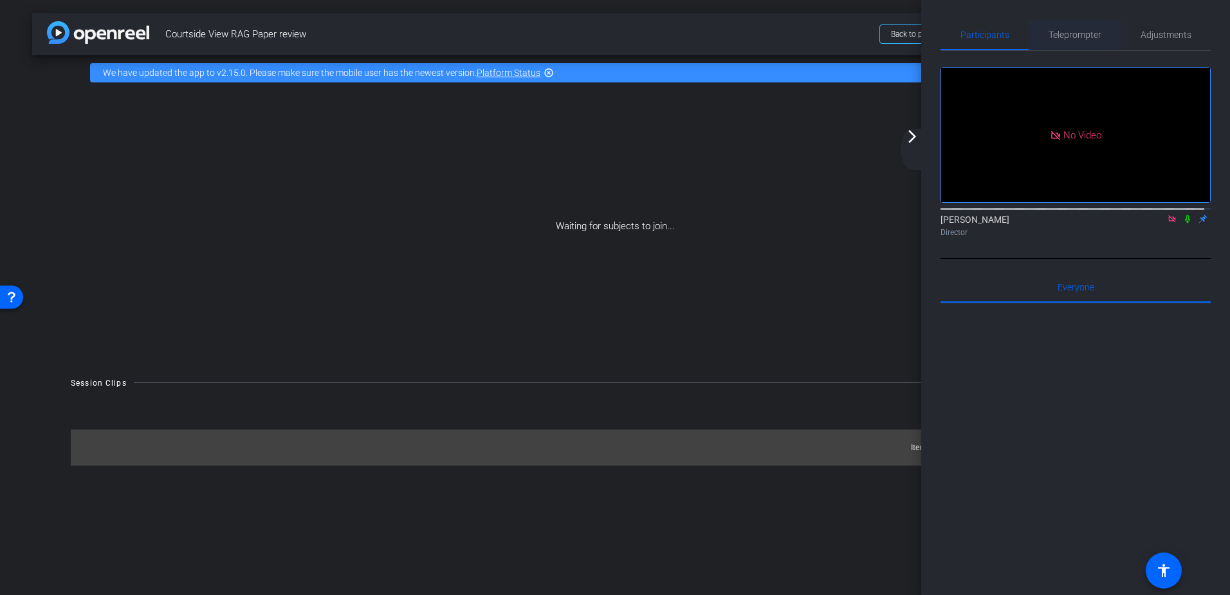
click at [1073, 33] on span "Teleprompter" at bounding box center [1075, 34] width 53 height 9
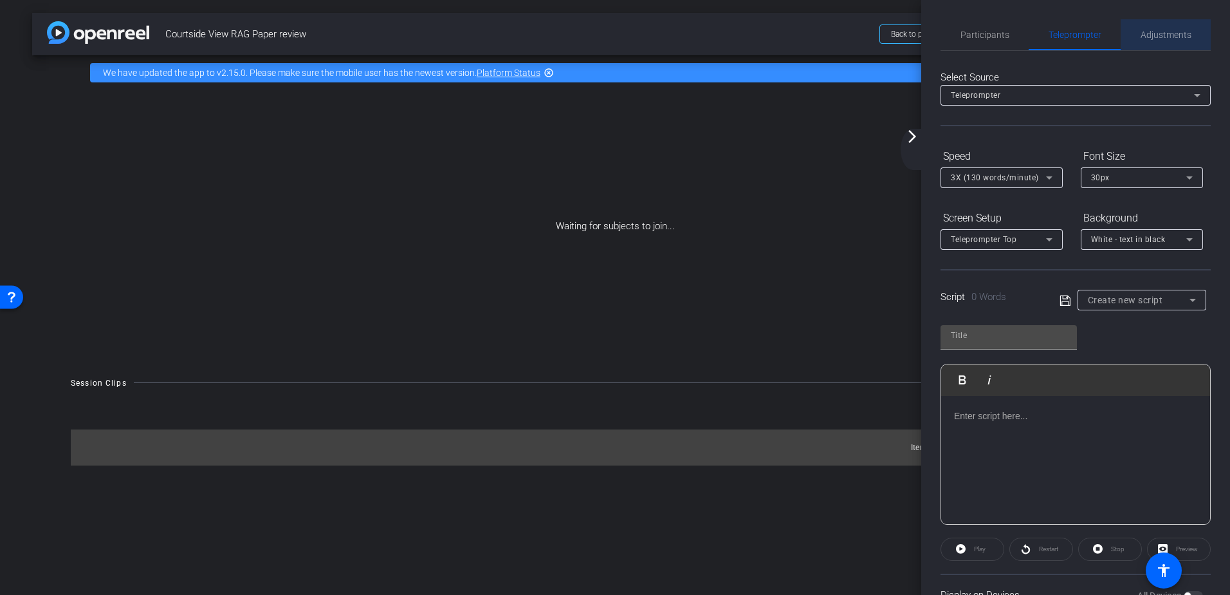
click at [1182, 32] on span "Adjustments" at bounding box center [1166, 34] width 51 height 9
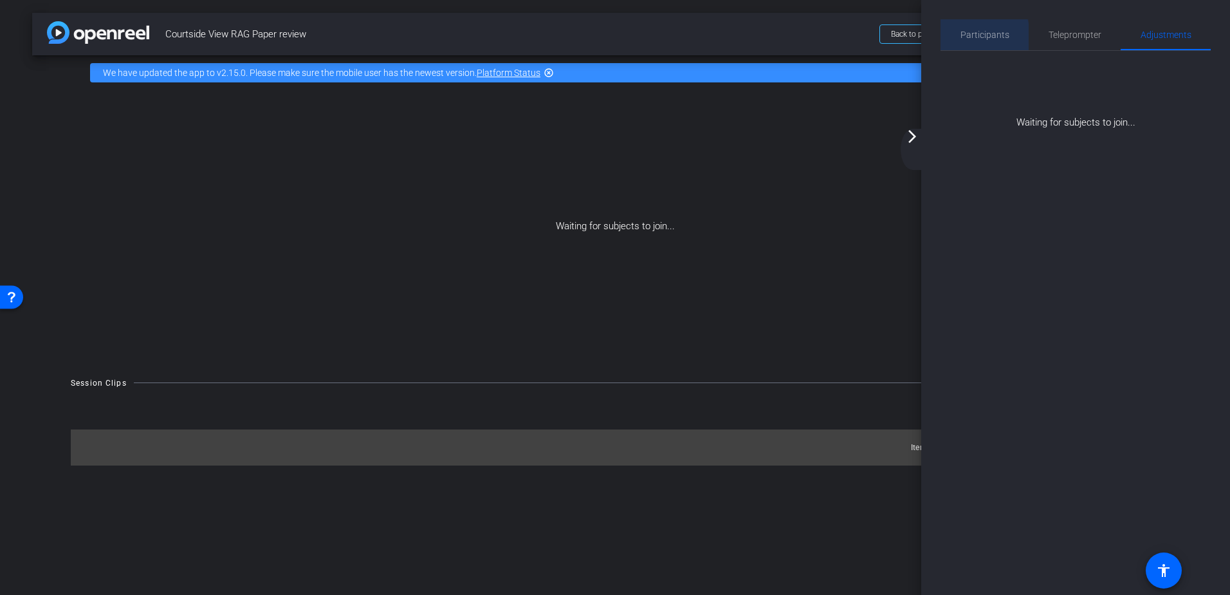
click at [954, 37] on div "Participants" at bounding box center [985, 34] width 88 height 31
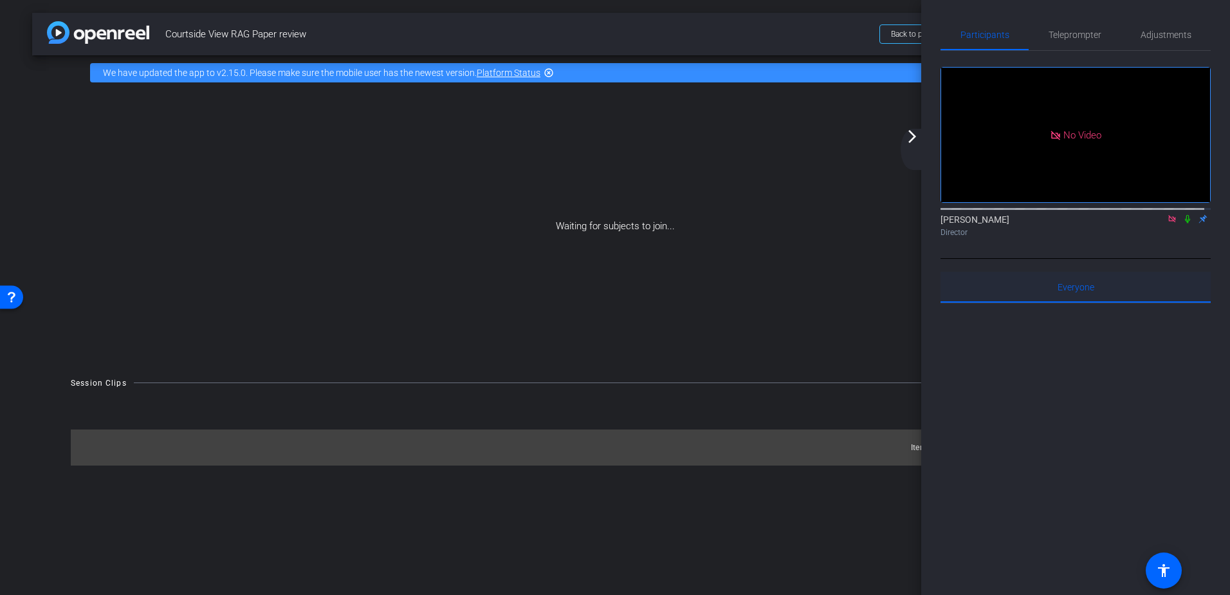
click at [1080, 283] on span "Everyone 0" at bounding box center [1076, 287] width 37 height 9
click at [1066, 283] on span "Everyone 0" at bounding box center [1076, 287] width 37 height 9
click at [909, 35] on span "Back to project" at bounding box center [916, 34] width 51 height 9
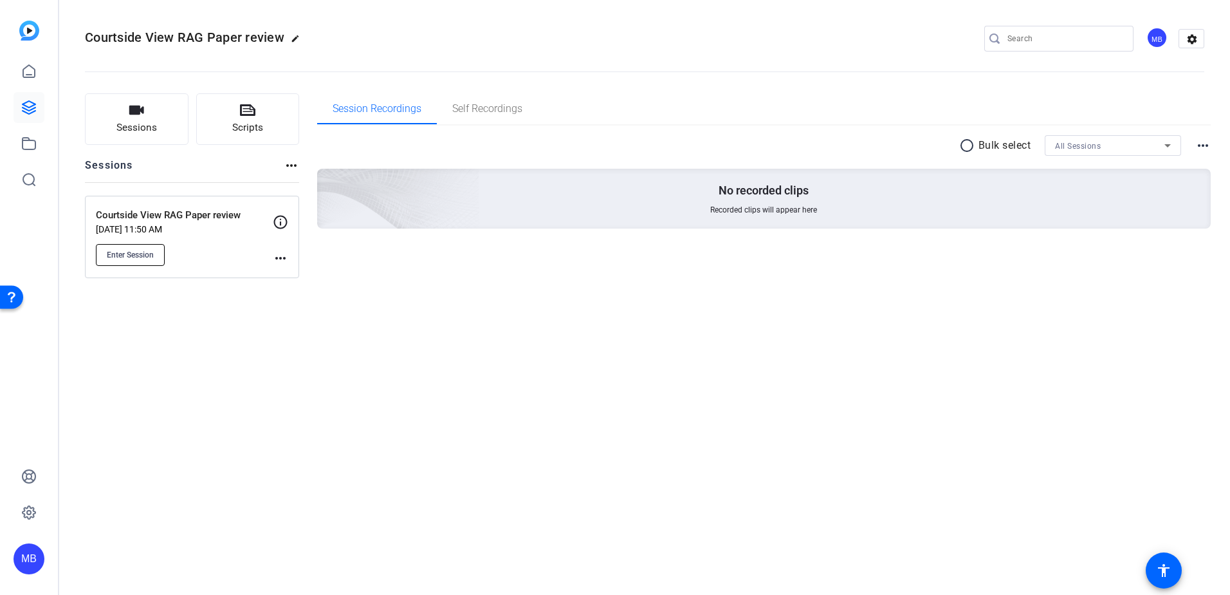
click at [152, 250] on span "Enter Session" at bounding box center [130, 255] width 47 height 10
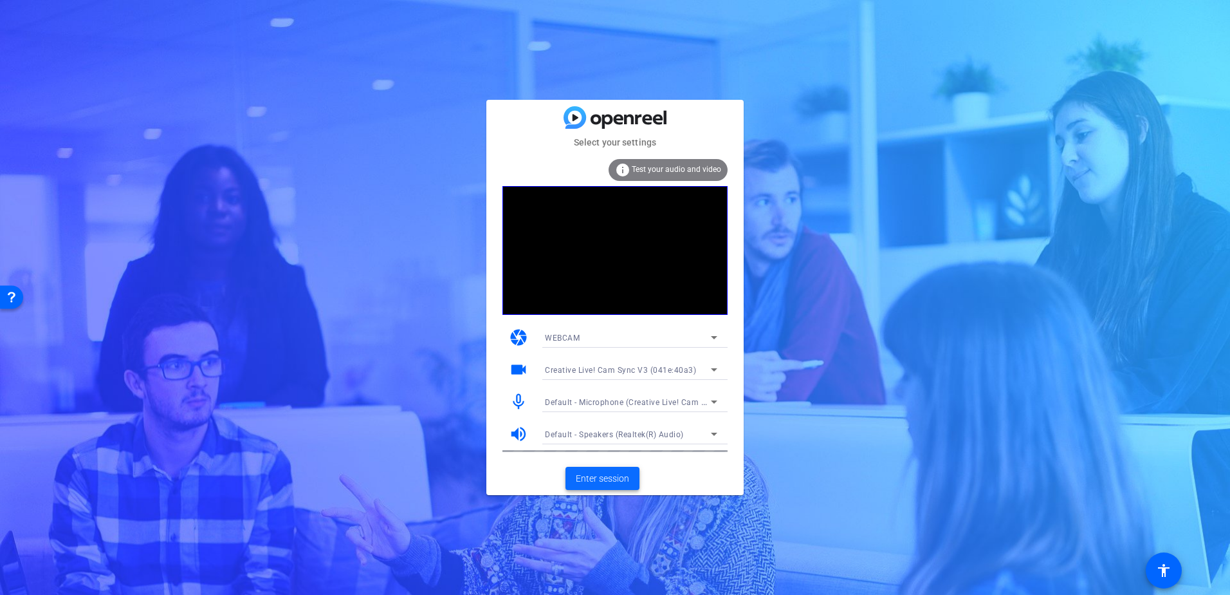
click at [618, 479] on span "Enter session" at bounding box center [602, 479] width 53 height 14
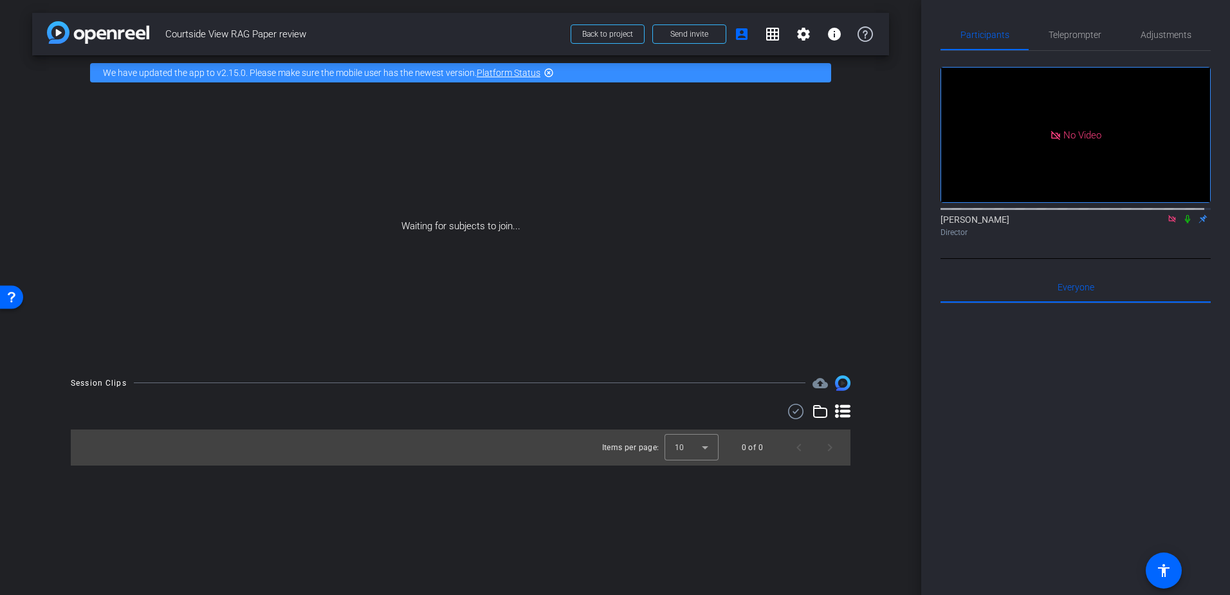
drag, startPoint x: 562, startPoint y: 82, endPoint x: 576, endPoint y: 68, distance: 19.1
click at [576, 66] on div "We have updated the app to v2.15.0. Please make sure the mobile user has the ne…" at bounding box center [460, 72] width 741 height 19
click at [678, 35] on span "Send invite" at bounding box center [690, 34] width 38 height 10
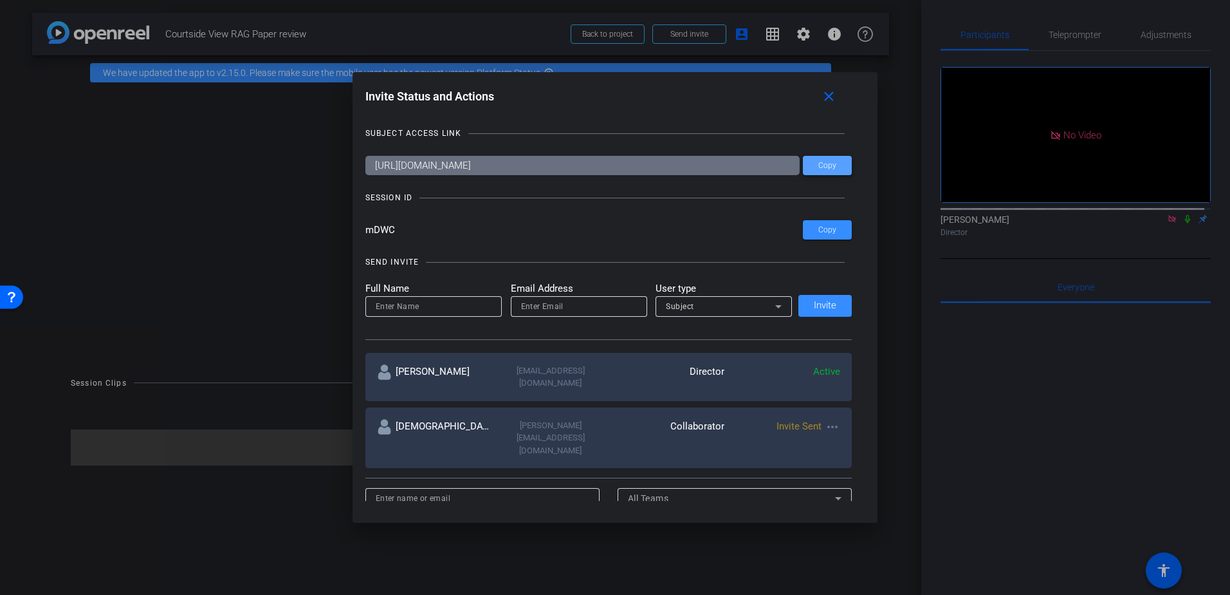
click at [824, 167] on span "Copy" at bounding box center [828, 166] width 18 height 10
click at [821, 230] on span "Copy" at bounding box center [828, 230] width 18 height 10
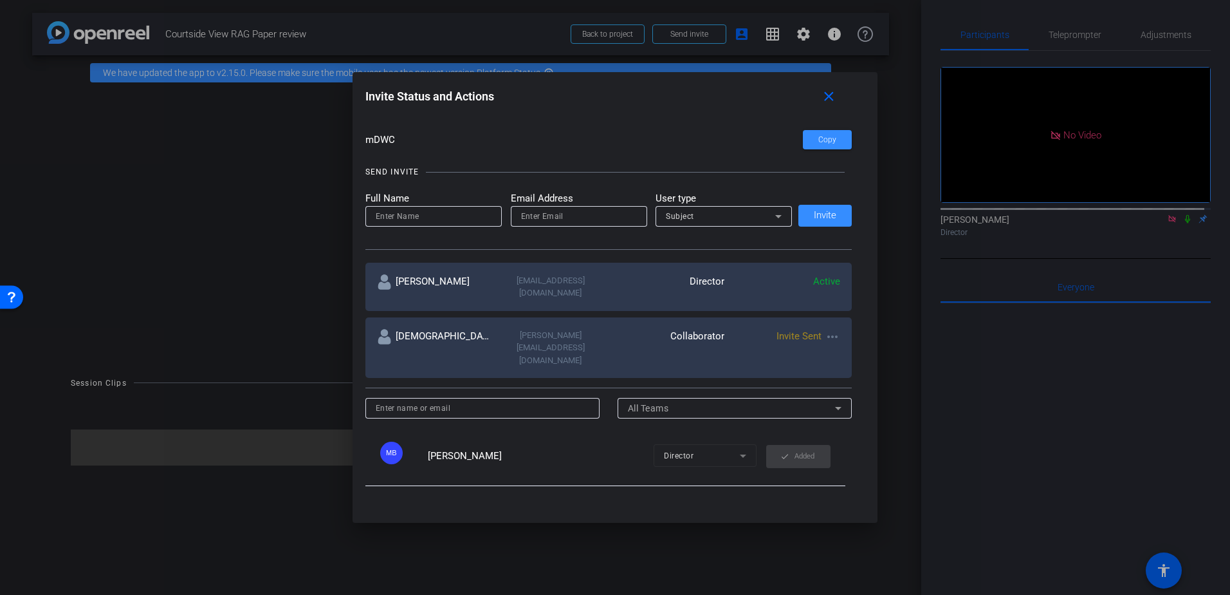
scroll to position [42, 0]
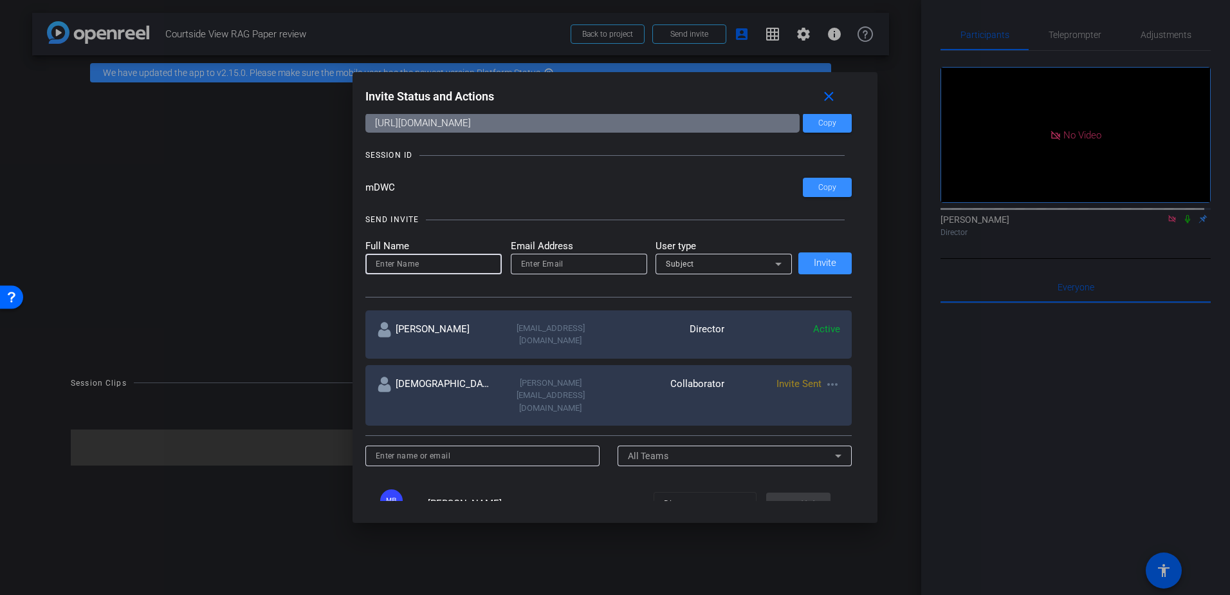
click at [461, 259] on input at bounding box center [434, 263] width 116 height 15
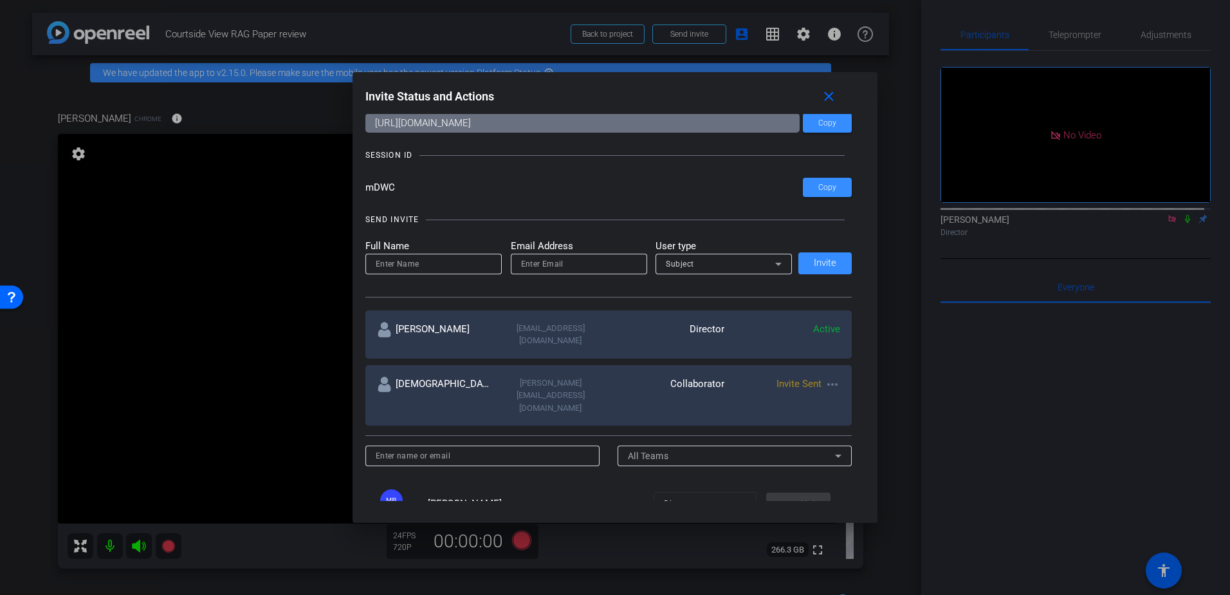
drag, startPoint x: 568, startPoint y: 90, endPoint x: -41, endPoint y: 138, distance: 610.6
click at [0, 138] on html "Accessibility Screen-Reader Guide, Feedback, and Issue Reporting | New window m…" at bounding box center [615, 297] width 1230 height 595
click at [830, 99] on mat-icon "close" at bounding box center [829, 97] width 16 height 16
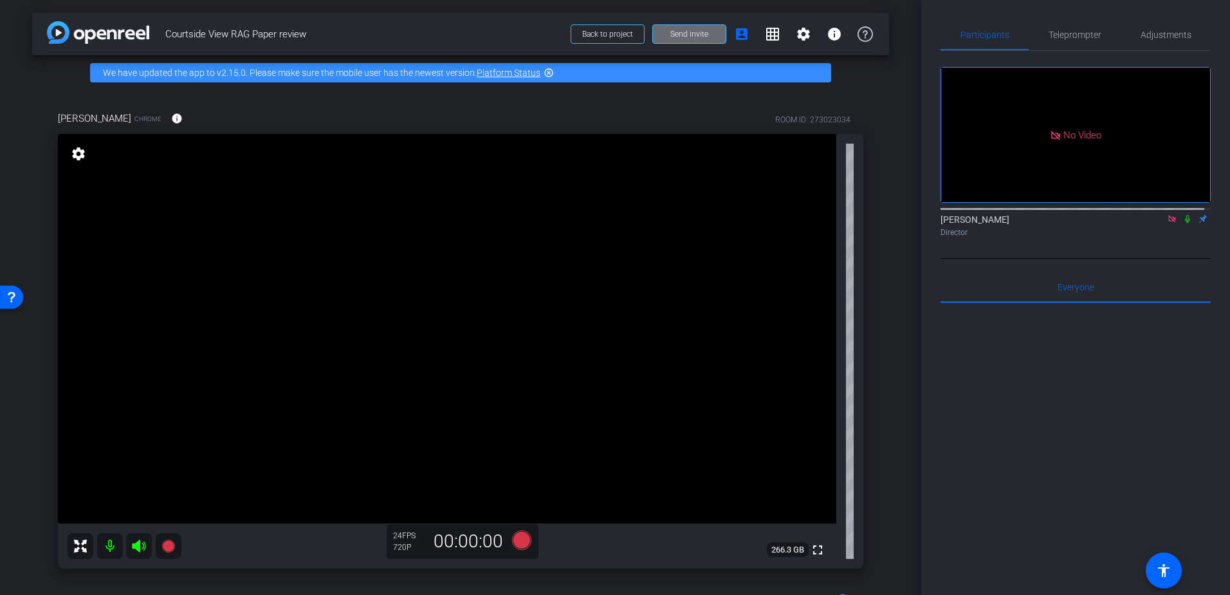
click at [684, 35] on span "Send invite" at bounding box center [690, 34] width 38 height 10
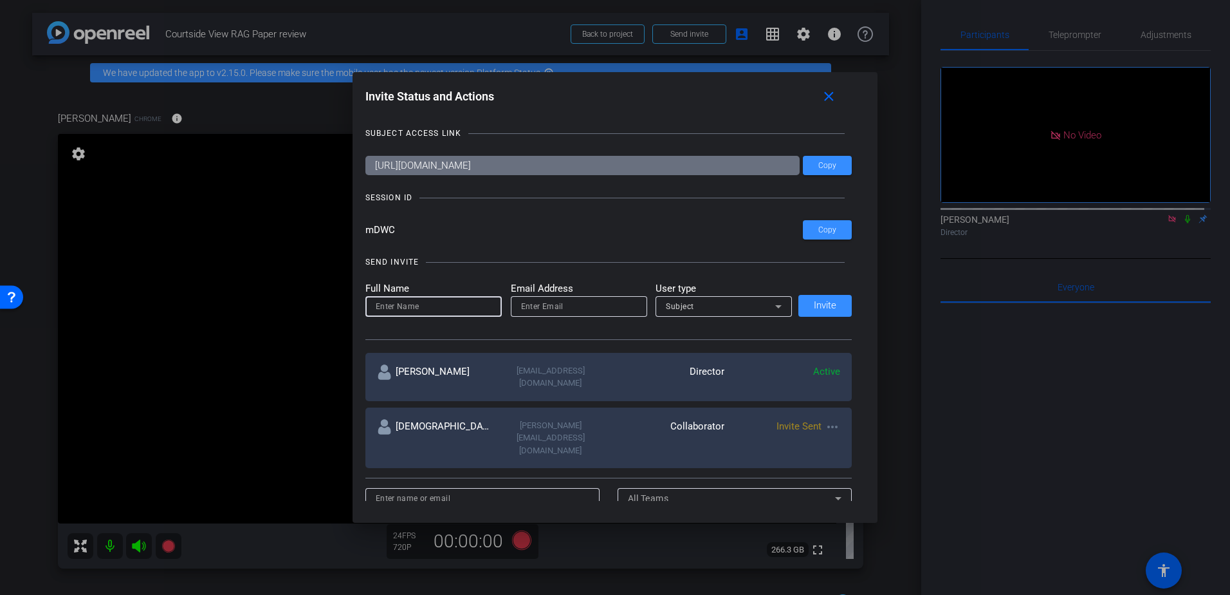
click at [432, 305] on input at bounding box center [434, 306] width 116 height 15
drag, startPoint x: 581, startPoint y: 85, endPoint x: -187, endPoint y: 203, distance: 777.3
click at [0, 203] on html "Accessibility Screen-Reader Guide, Feedback, and Issue Reporting | New window m…" at bounding box center [615, 297] width 1230 height 595
click at [835, 96] on mat-icon "close" at bounding box center [829, 97] width 16 height 16
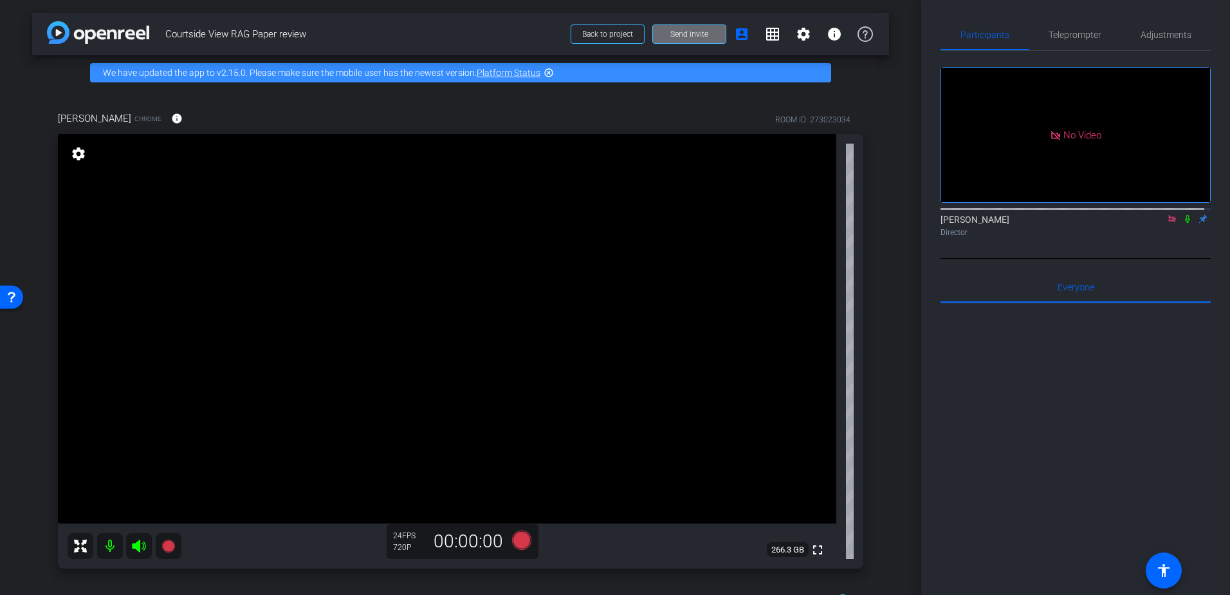
click at [671, 35] on span "Send invite" at bounding box center [690, 34] width 38 height 10
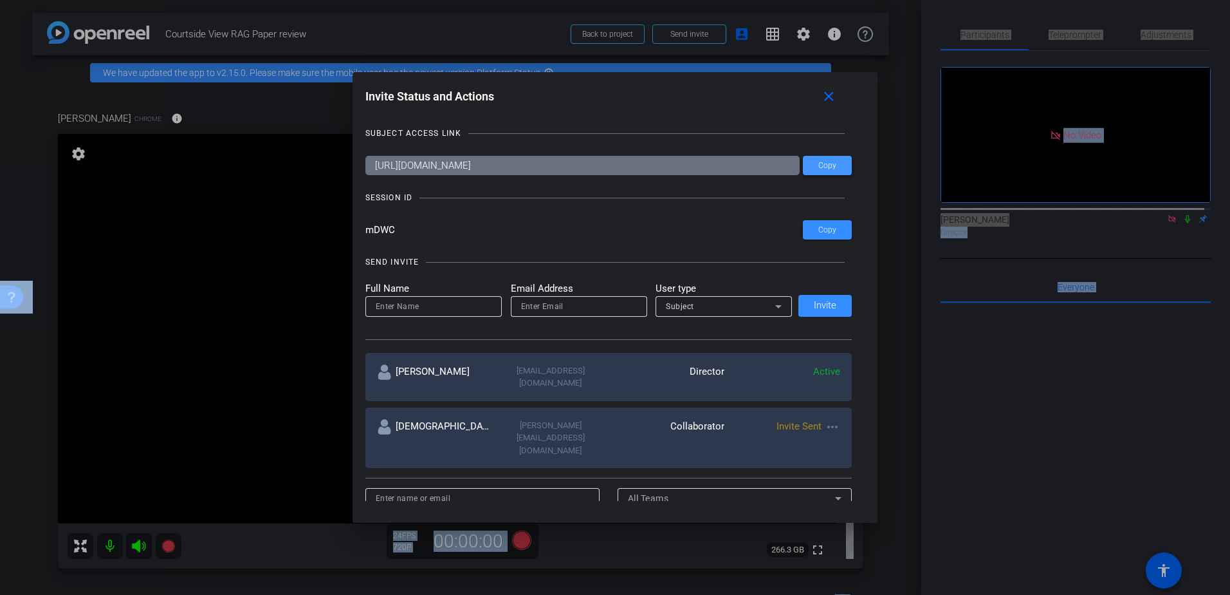
click at [848, 159] on span at bounding box center [827, 165] width 49 height 31
copy body "24 FPS 720P 00:00:00 Session Clips cloud_upload Items per page: 10 0 of 0 arrow…"
click at [819, 235] on span at bounding box center [827, 229] width 49 height 31
copy body "24 FPS 720P 00:00:00 Session Clips cloud_upload Items per page: 10 0 of 0 arrow…"
drag, startPoint x: 832, startPoint y: 95, endPoint x: 839, endPoint y: 100, distance: 8.2
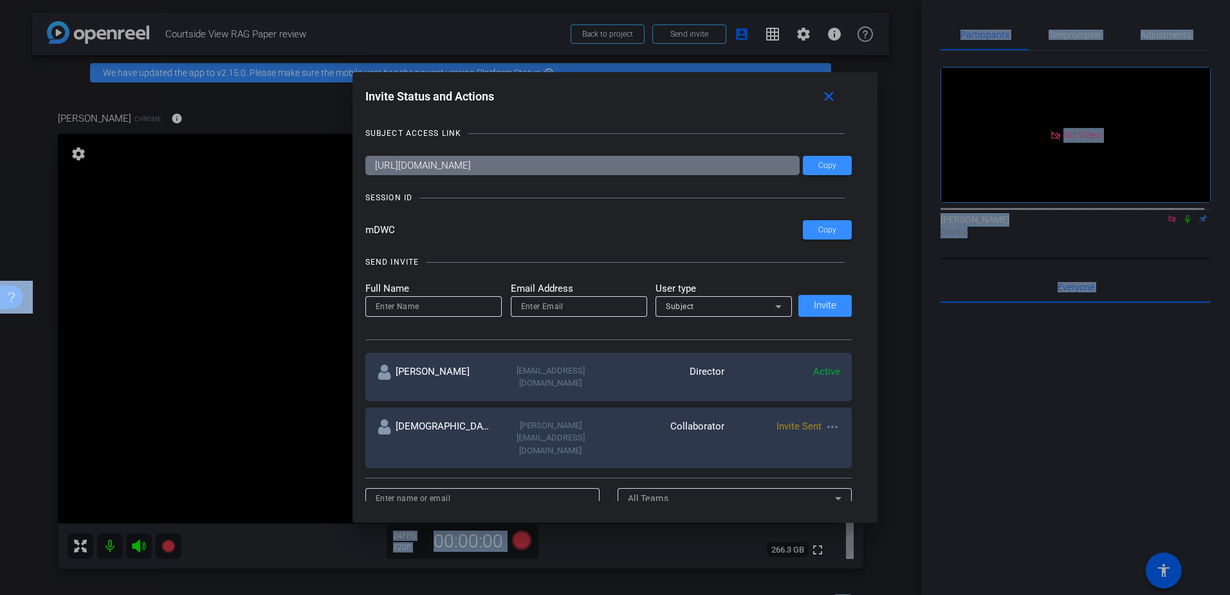
click at [832, 95] on mat-icon "close" at bounding box center [829, 97] width 16 height 16
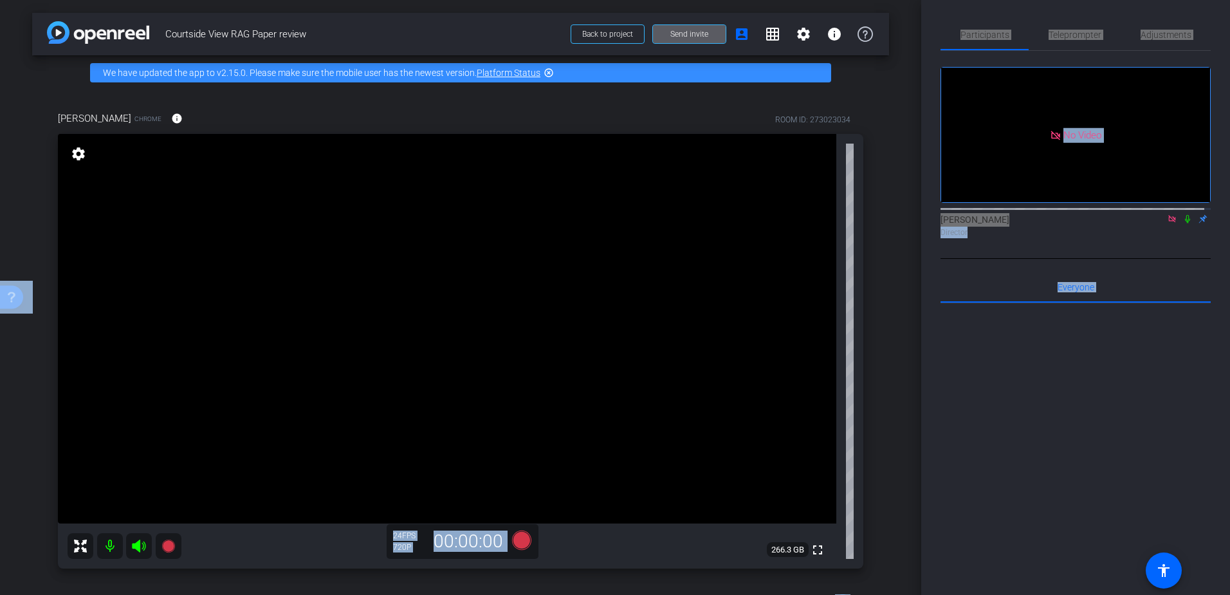
click at [1169, 223] on icon at bounding box center [1172, 218] width 10 height 9
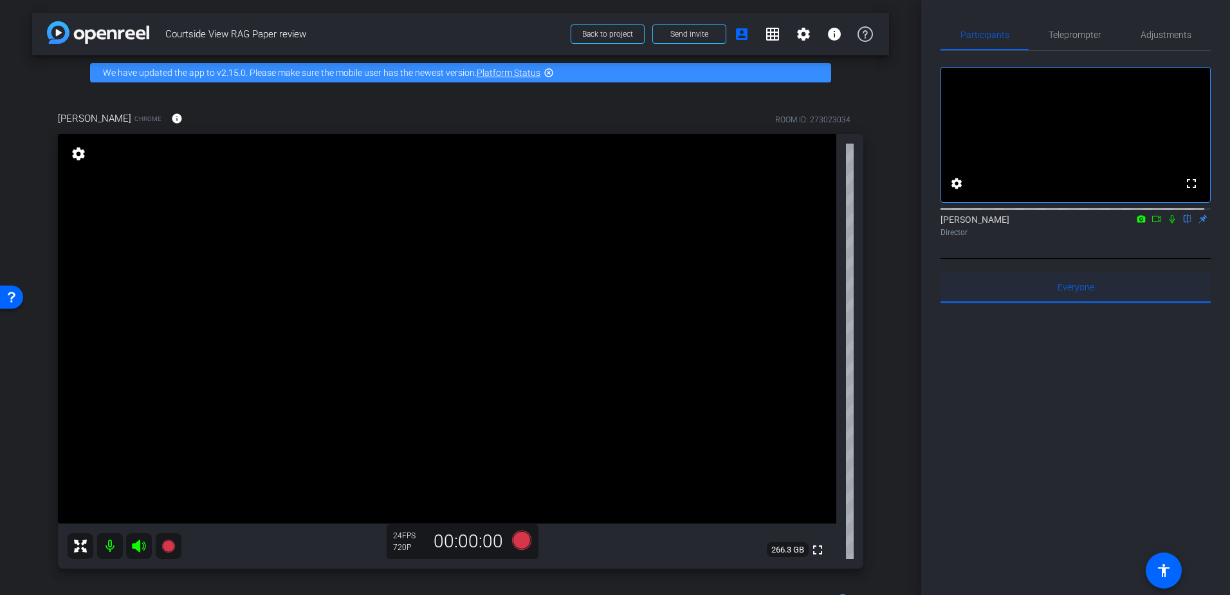
click at [1075, 292] on span "Everyone 0" at bounding box center [1076, 287] width 37 height 9
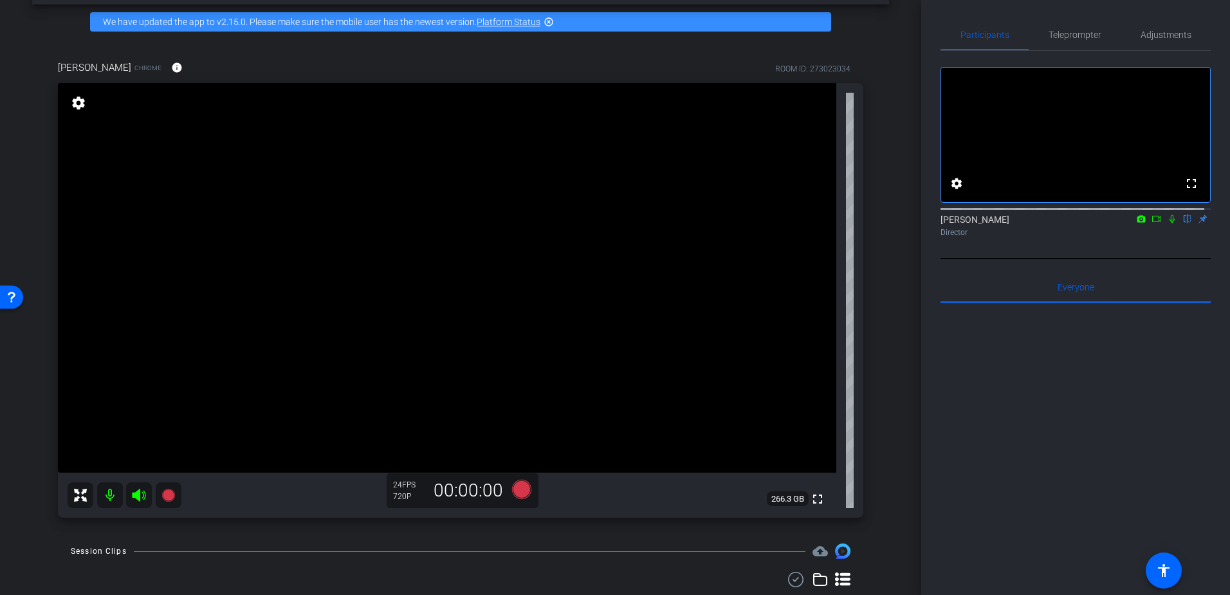
scroll to position [0, 0]
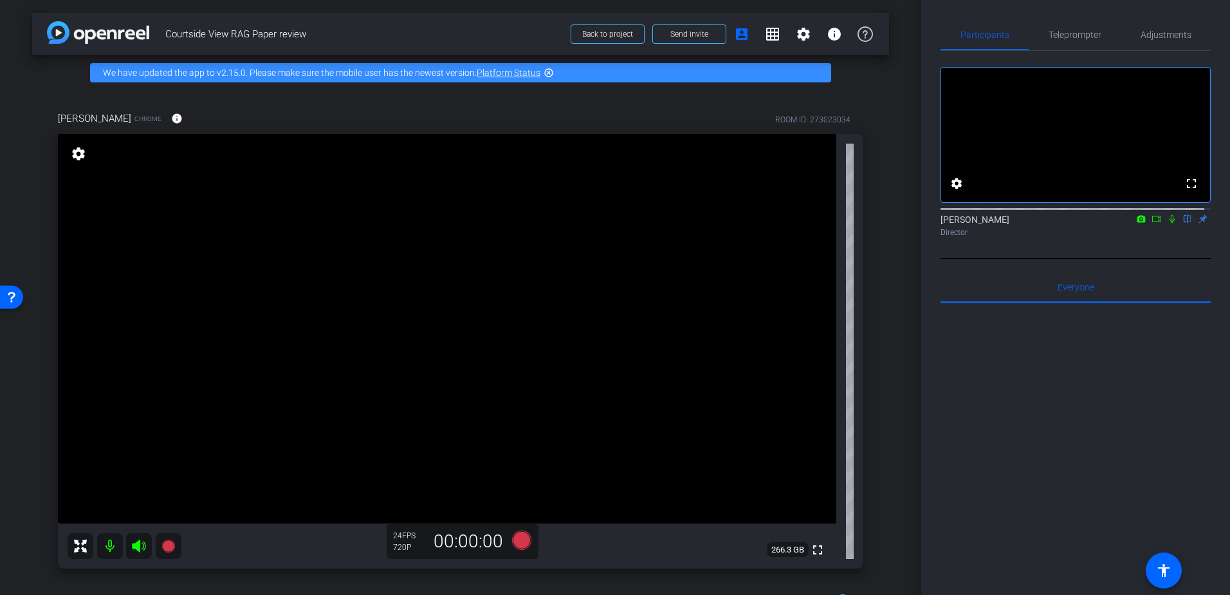
click at [1000, 371] on div at bounding box center [1076, 462] width 270 height 319
click at [681, 30] on span "Send invite" at bounding box center [690, 34] width 38 height 10
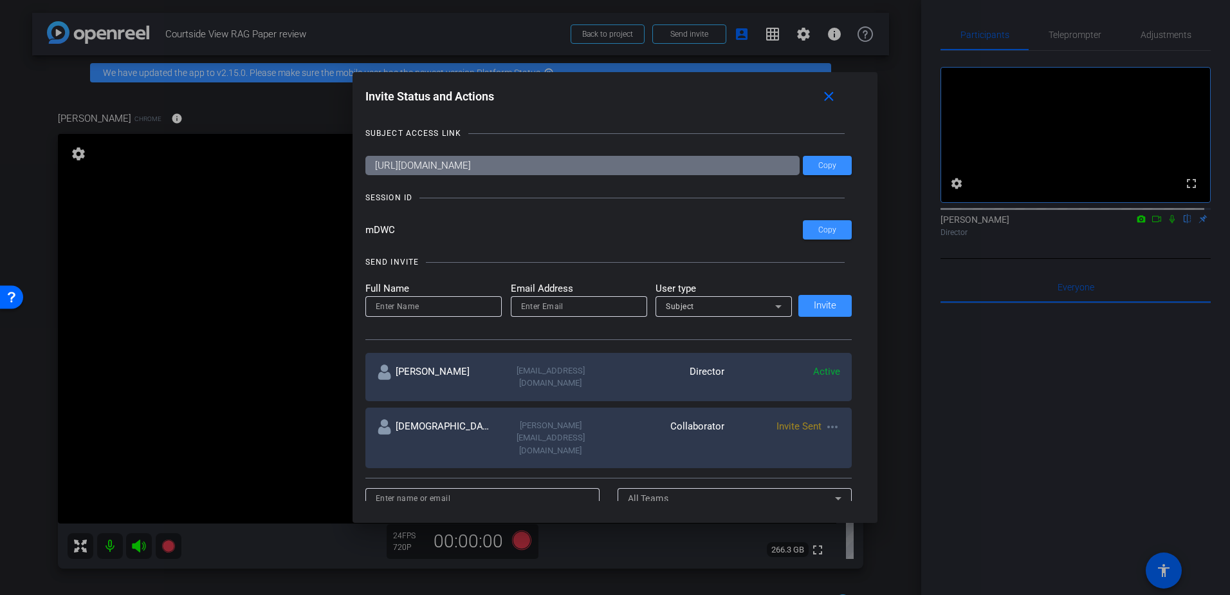
drag, startPoint x: 564, startPoint y: 84, endPoint x: 527, endPoint y: 89, distance: 37.7
click at [527, 89] on div "Invite Status and Actions close SUBJECT ACCESS LINK [URL][DOMAIN_NAME] Copy SES…" at bounding box center [616, 292] width 526 height 441
click at [452, 308] on input at bounding box center [434, 306] width 116 height 15
type input "[PERSON_NAME]"
click at [837, 95] on mat-icon "close" at bounding box center [829, 97] width 16 height 16
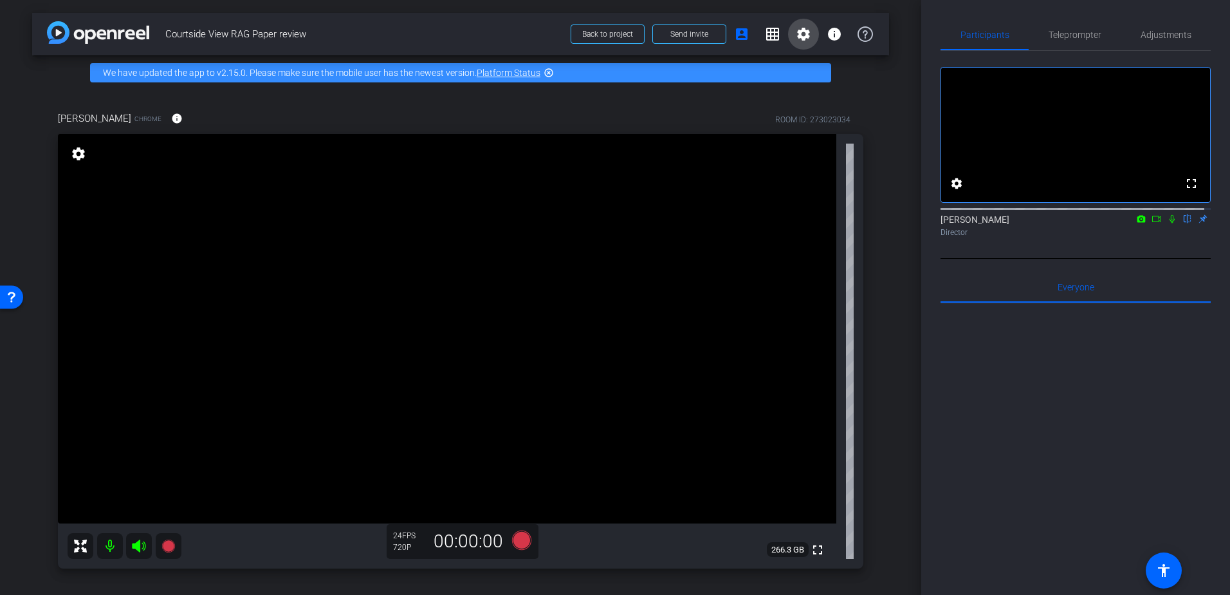
click at [801, 34] on mat-icon "settings" at bounding box center [803, 33] width 15 height 15
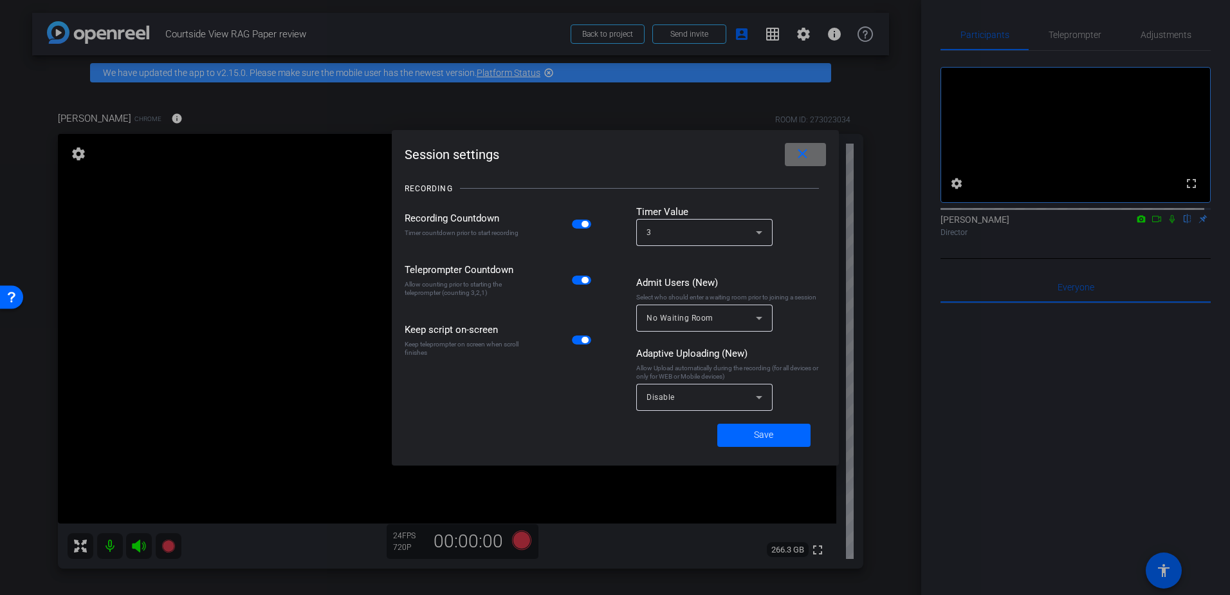
click at [806, 156] on mat-icon "close" at bounding box center [803, 154] width 16 height 16
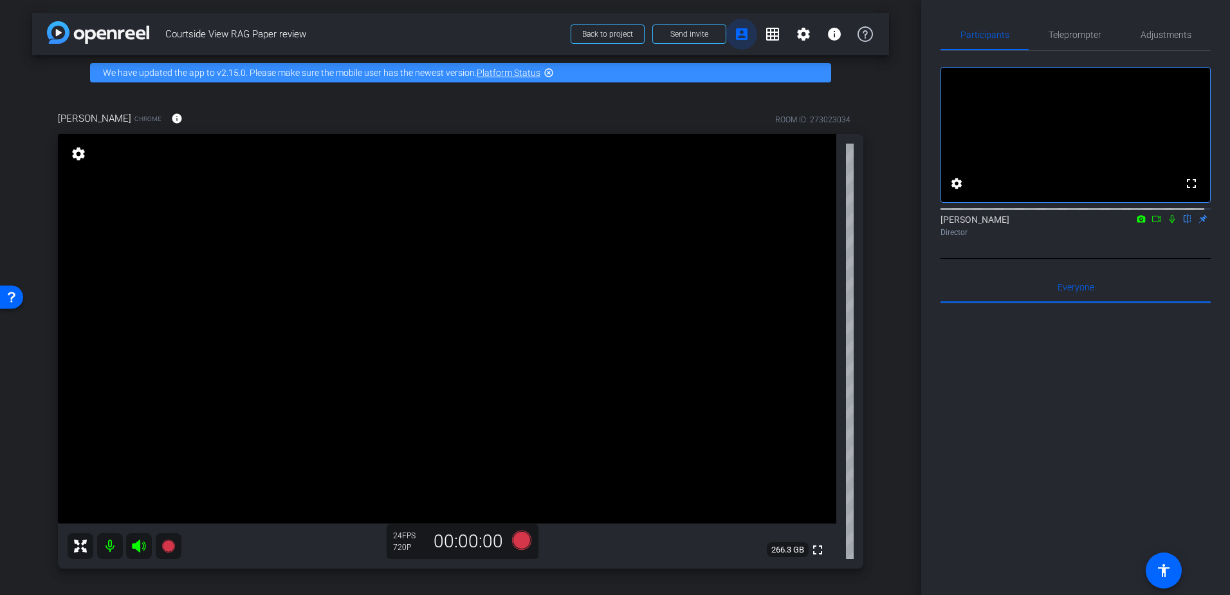
click at [738, 35] on mat-icon "account_box" at bounding box center [741, 33] width 15 height 15
click at [736, 34] on mat-icon "account_box" at bounding box center [741, 33] width 15 height 15
click at [858, 33] on icon at bounding box center [865, 33] width 15 height 15
click at [1180, 224] on mat-icon "flip" at bounding box center [1187, 218] width 15 height 12
click at [1183, 224] on mat-icon "flip" at bounding box center [1187, 218] width 15 height 12
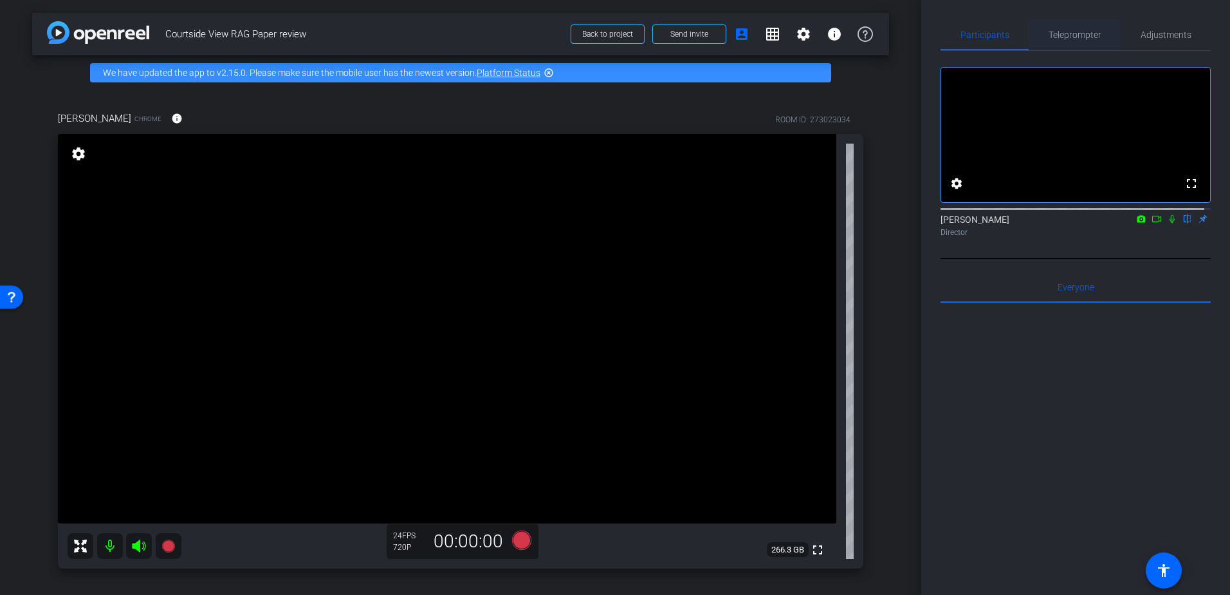
click at [1090, 37] on span "Teleprompter" at bounding box center [1075, 34] width 53 height 9
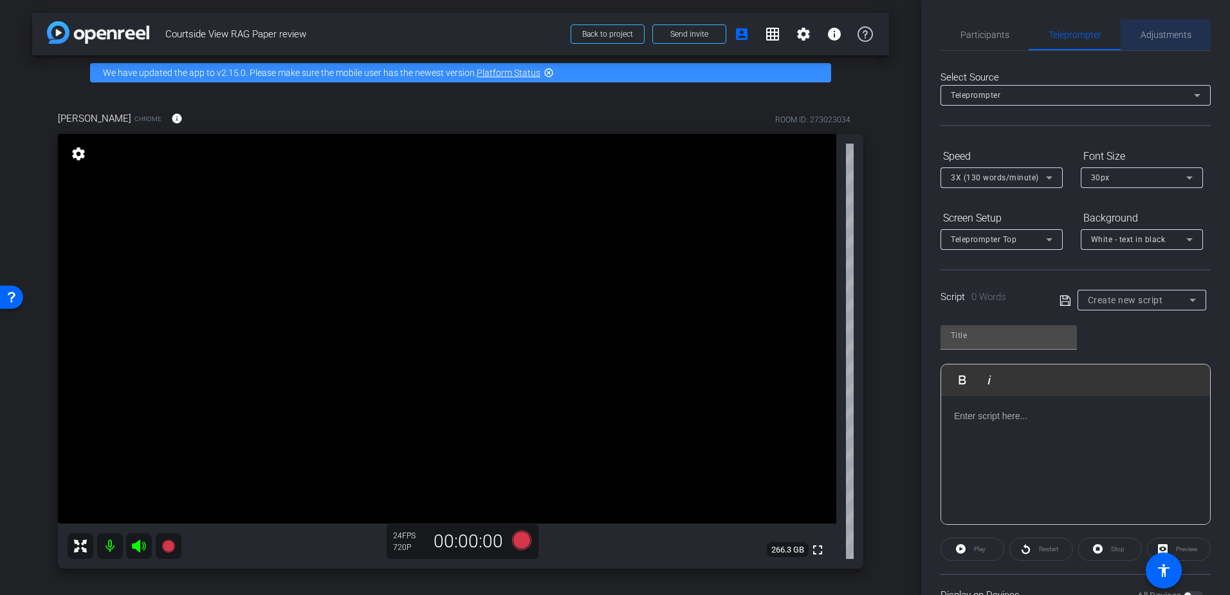
click at [1152, 37] on span "Adjustments" at bounding box center [1166, 34] width 51 height 9
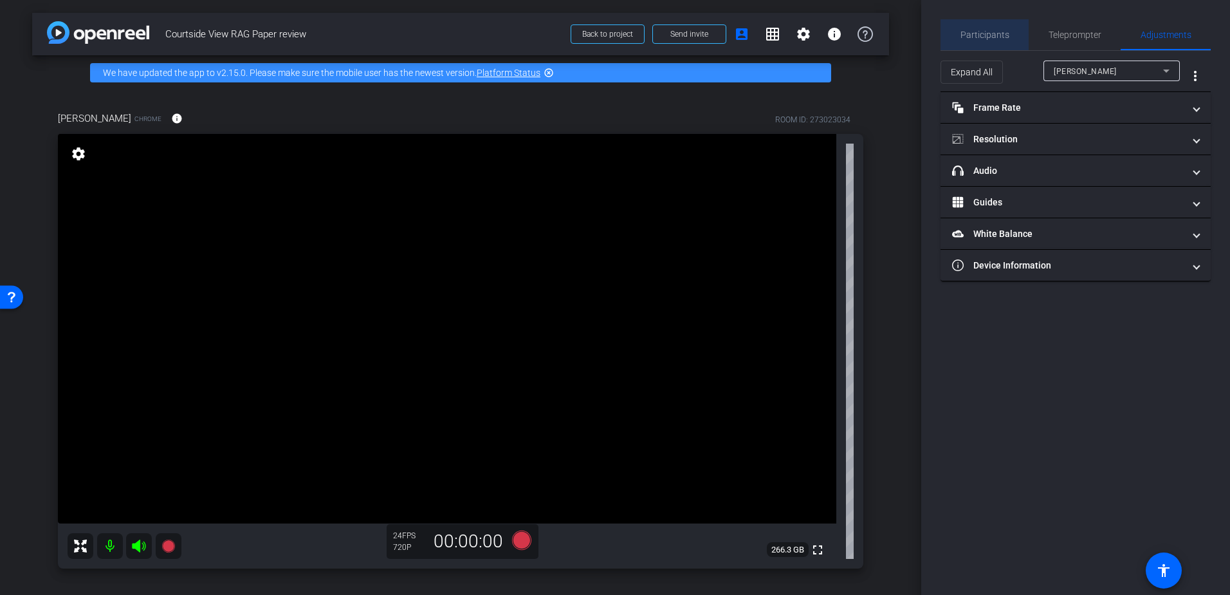
click at [992, 33] on span "Participants" at bounding box center [985, 34] width 49 height 9
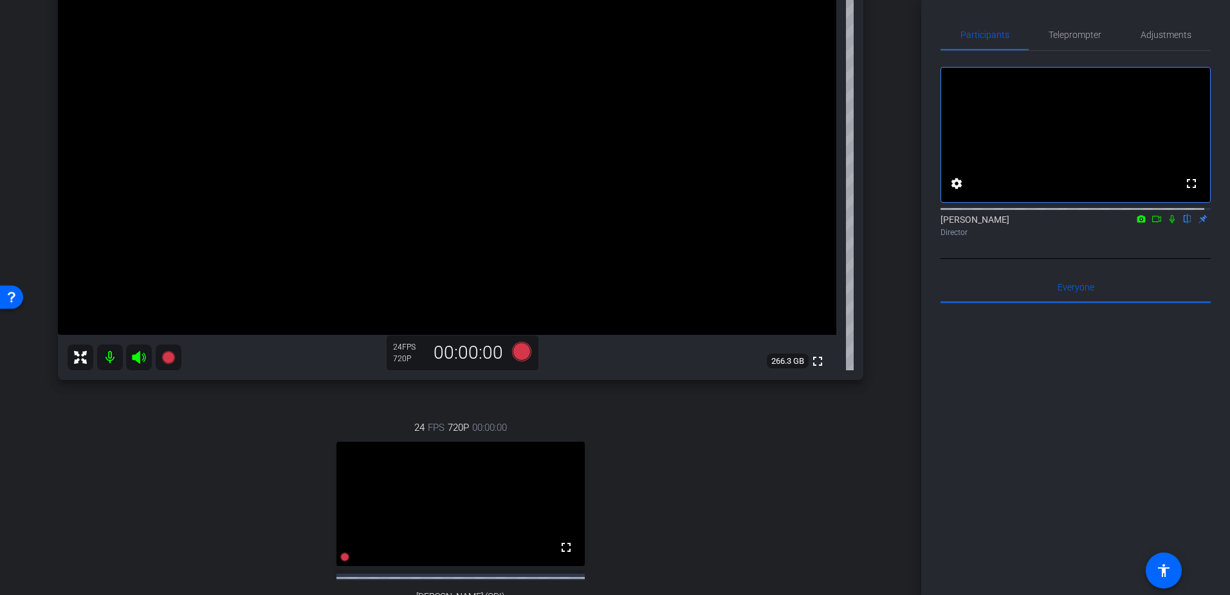
scroll to position [185, 0]
click at [1170, 223] on icon at bounding box center [1172, 219] width 5 height 8
click at [1169, 223] on icon at bounding box center [1172, 218] width 10 height 9
drag, startPoint x: 1165, startPoint y: 234, endPoint x: 1185, endPoint y: 236, distance: 20.0
click at [1170, 223] on icon at bounding box center [1172, 219] width 5 height 8
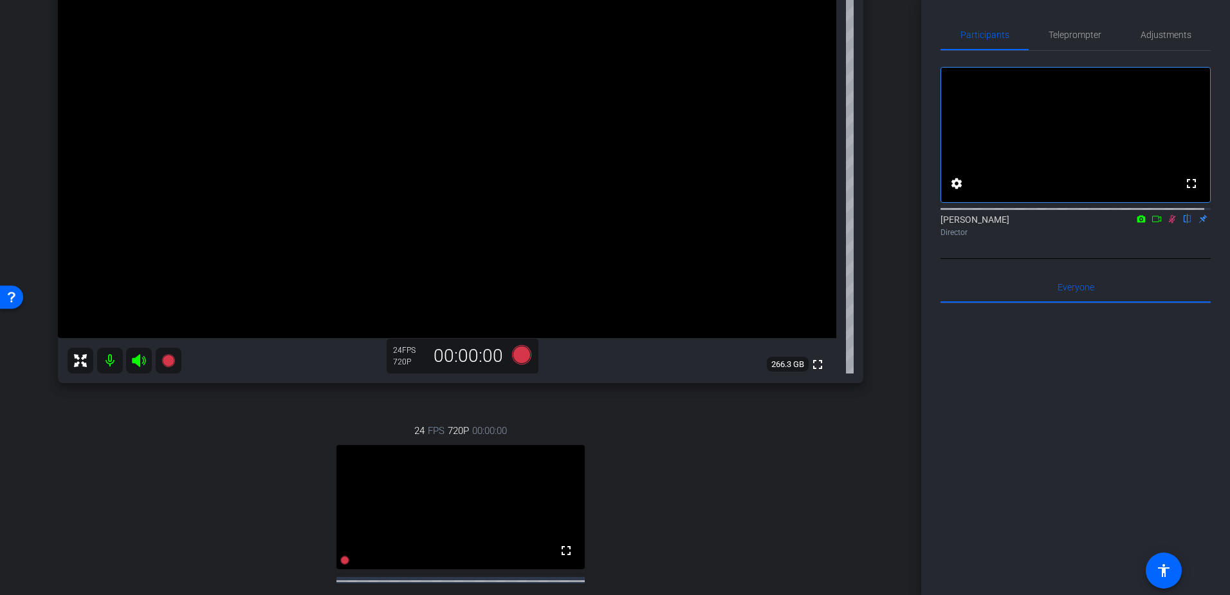
drag, startPoint x: 1164, startPoint y: 232, endPoint x: 1164, endPoint y: 245, distance: 12.9
click at [1167, 223] on icon at bounding box center [1172, 218] width 10 height 9
click at [1152, 223] on icon at bounding box center [1157, 218] width 10 height 9
click at [1183, 223] on icon at bounding box center [1188, 218] width 10 height 9
click at [519, 354] on icon at bounding box center [521, 354] width 19 height 19
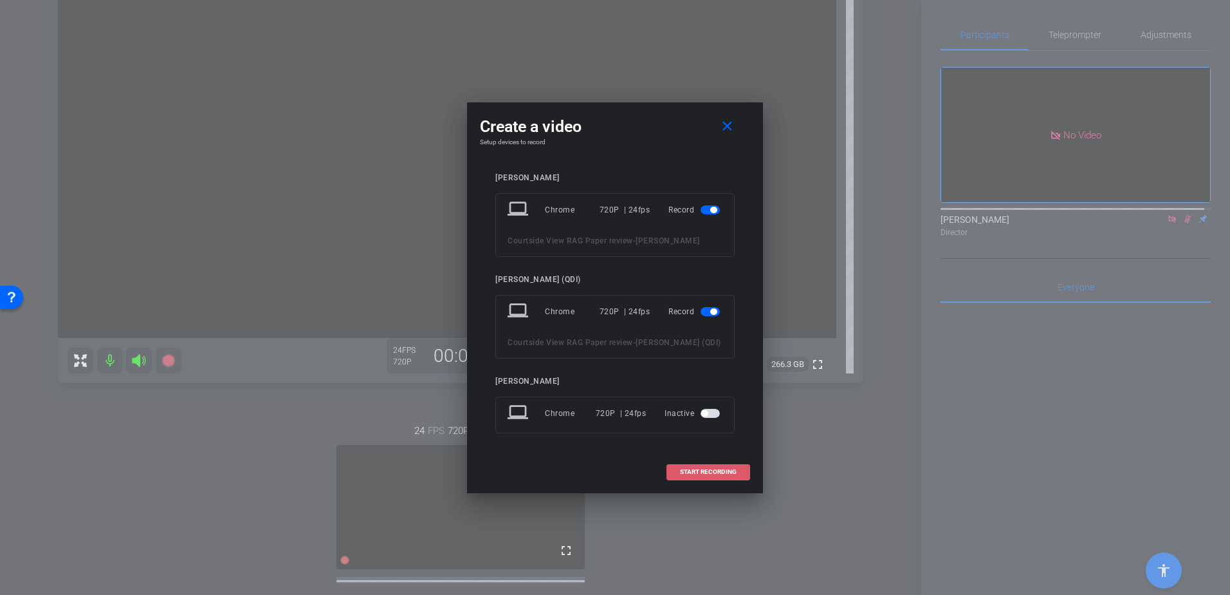
click at [723, 473] on span "START RECORDING" at bounding box center [708, 471] width 57 height 6
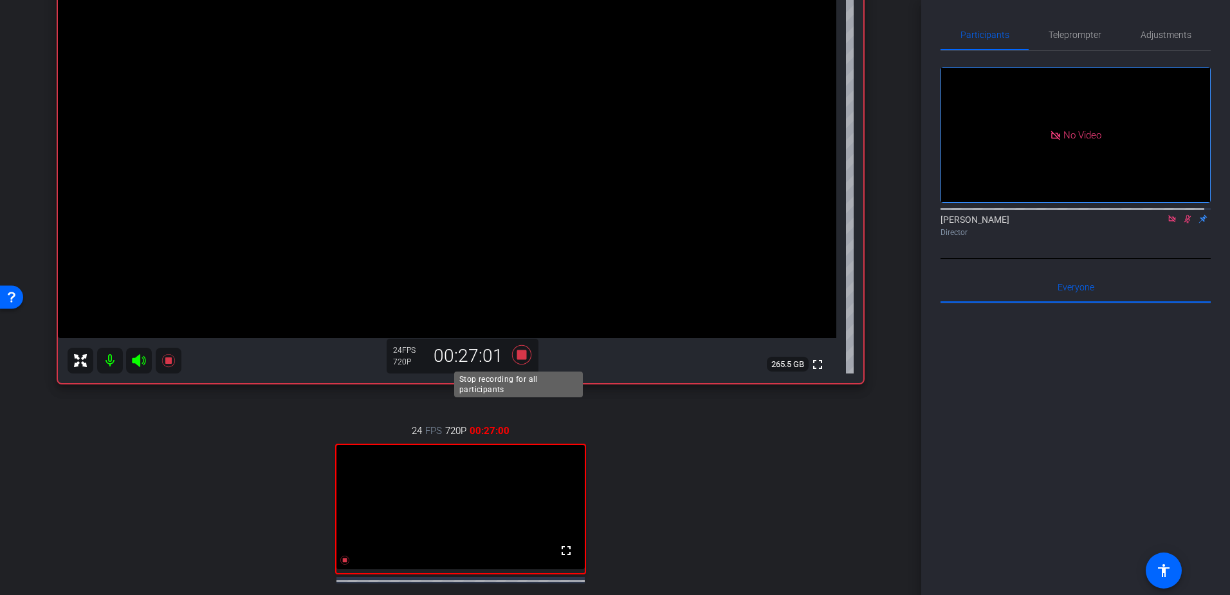
click at [519, 357] on icon at bounding box center [521, 354] width 19 height 19
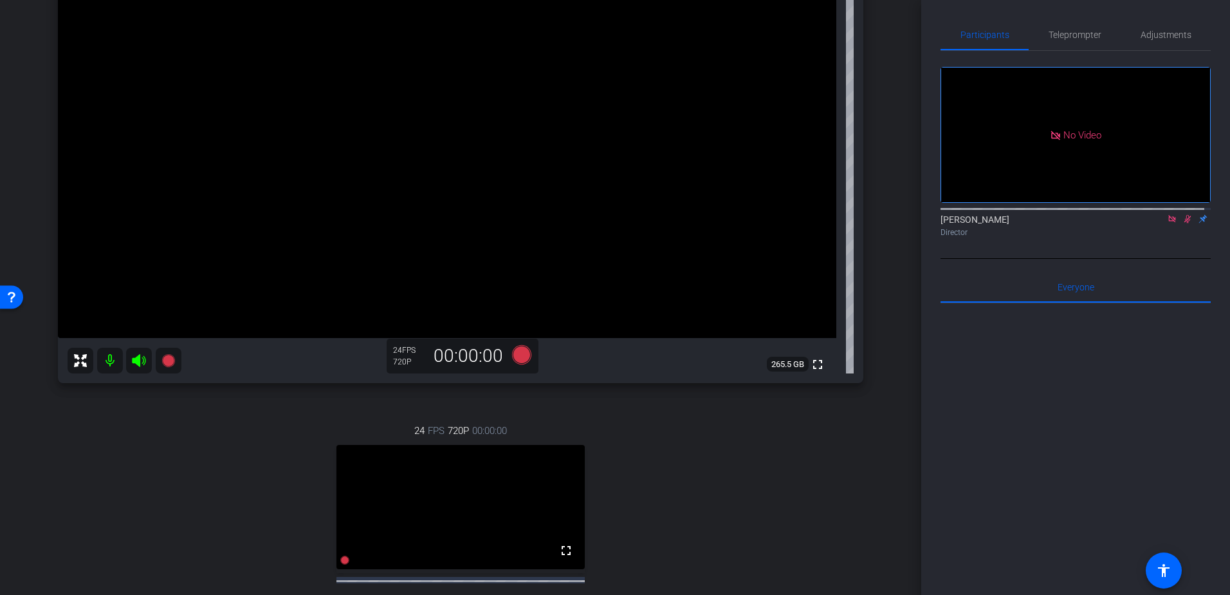
click at [1185, 223] on icon at bounding box center [1188, 219] width 7 height 8
click at [1169, 222] on icon at bounding box center [1172, 218] width 7 height 7
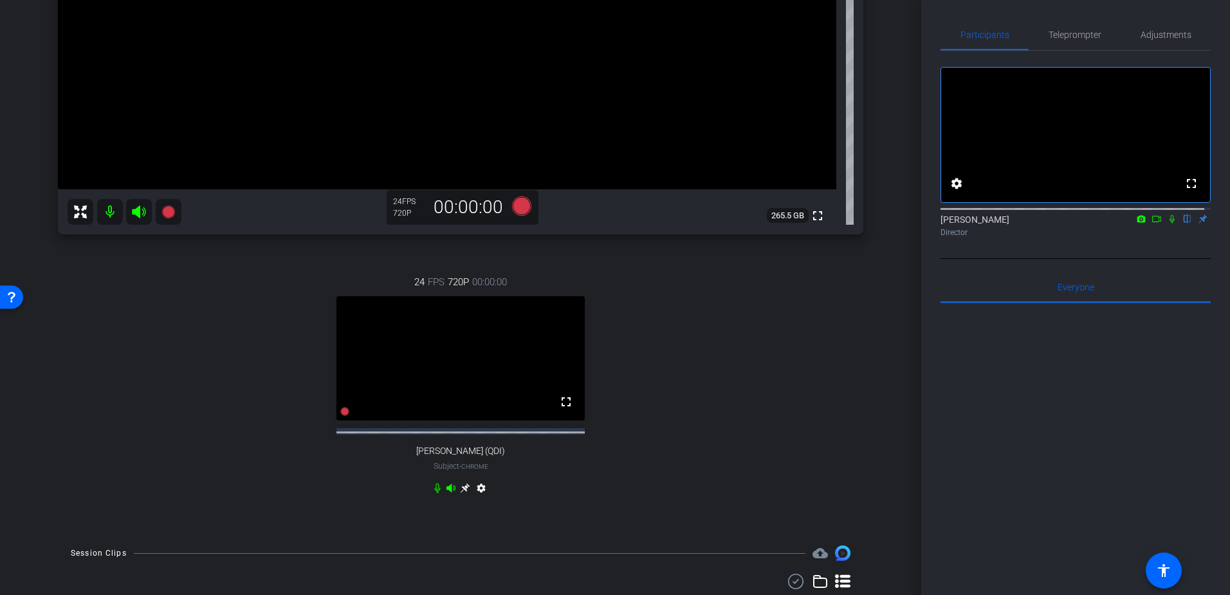
scroll to position [415, 0]
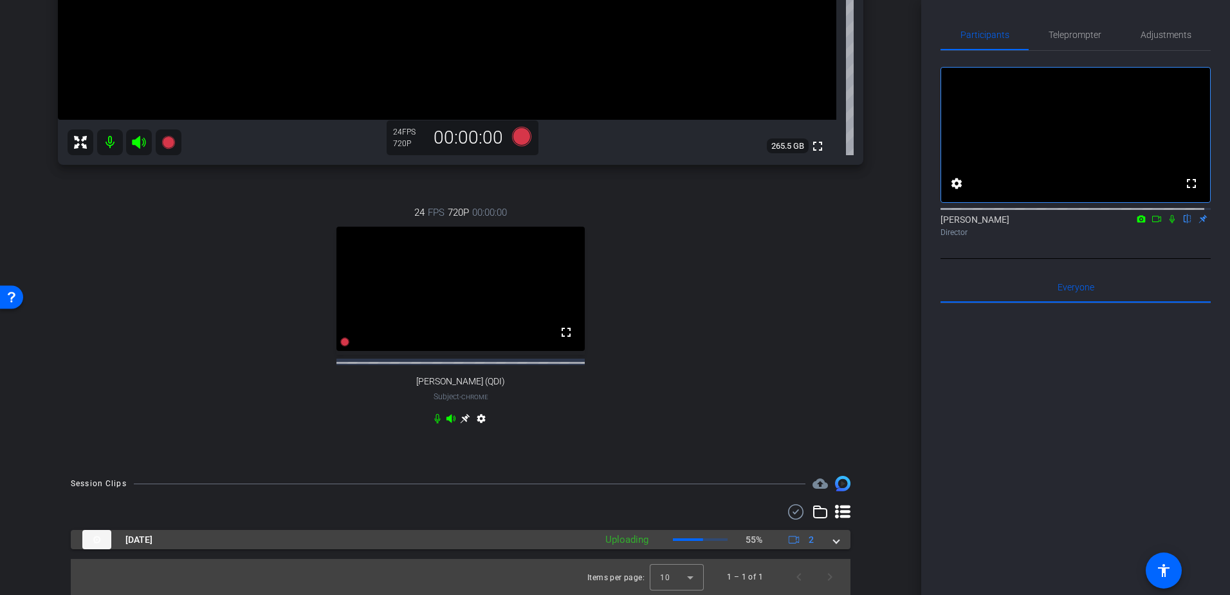
click at [834, 542] on span at bounding box center [836, 540] width 5 height 14
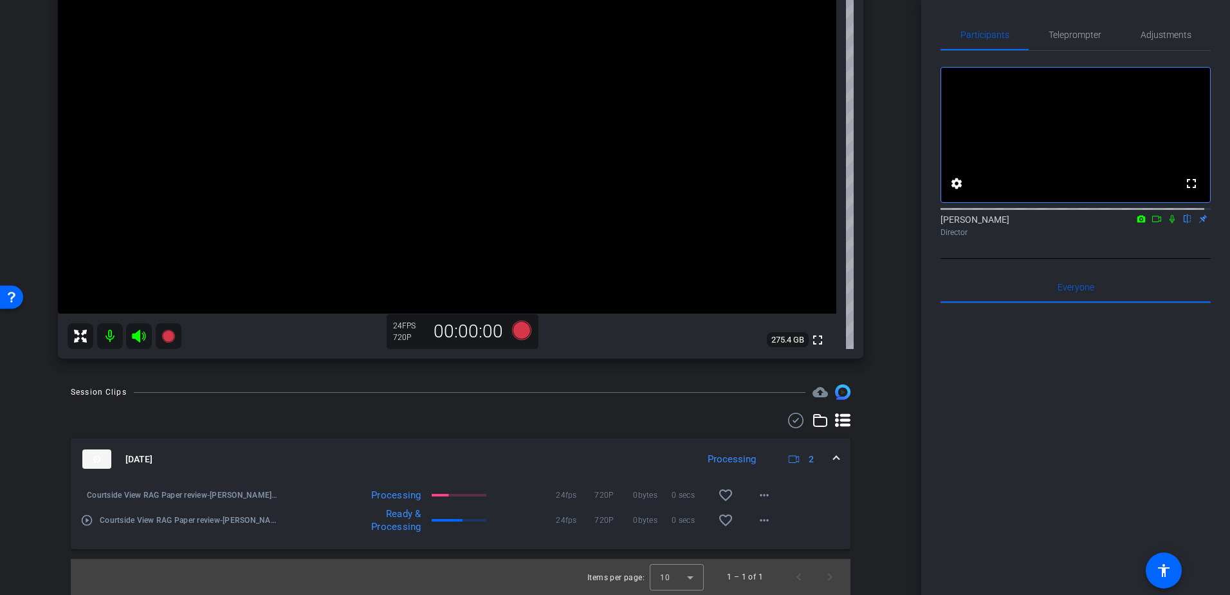
scroll to position [0, 0]
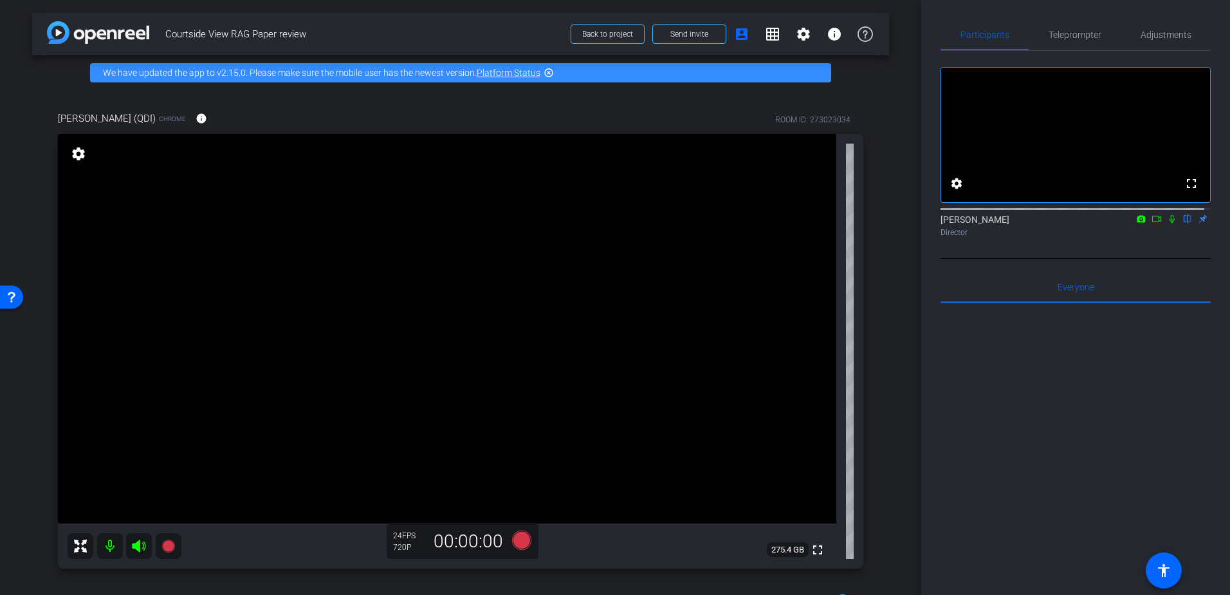
drag, startPoint x: 1148, startPoint y: 234, endPoint x: 1127, endPoint y: 234, distance: 20.6
click at [1152, 223] on icon at bounding box center [1157, 218] width 10 height 9
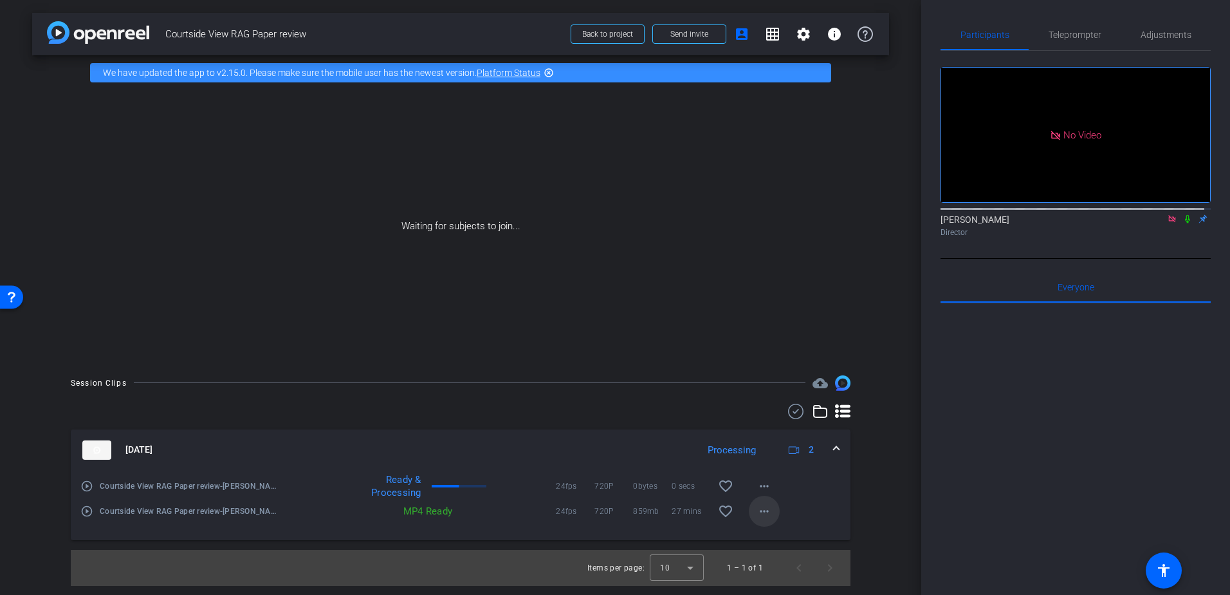
click at [767, 510] on mat-icon "more_horiz" at bounding box center [764, 510] width 15 height 15
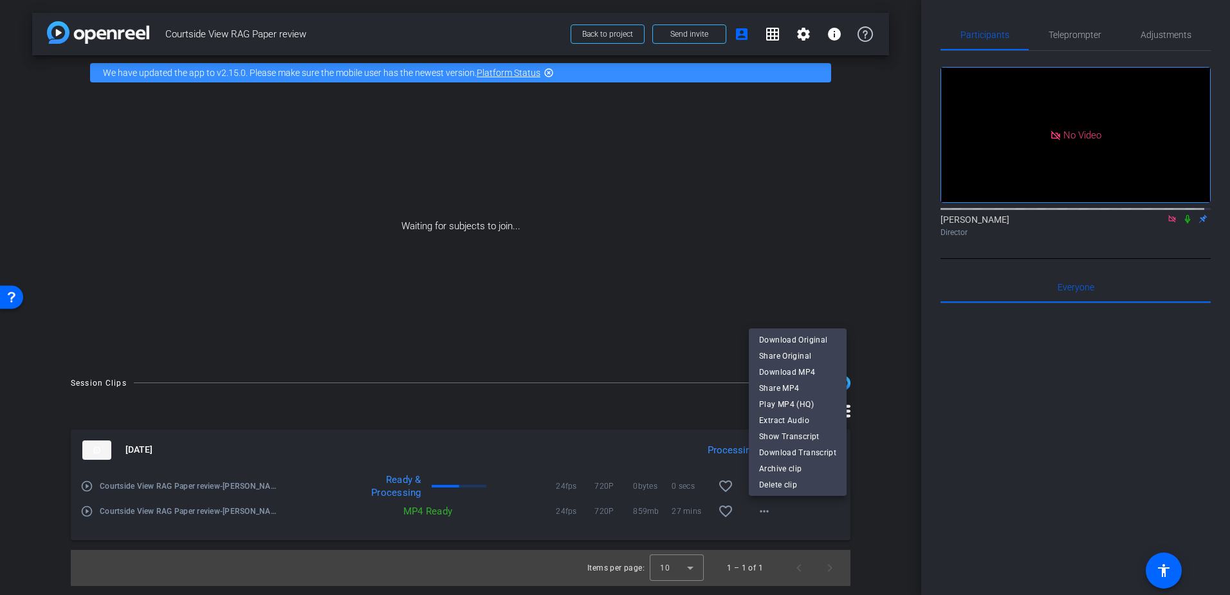
click at [884, 524] on div at bounding box center [615, 297] width 1230 height 595
